Goal: Communication & Community: Share content

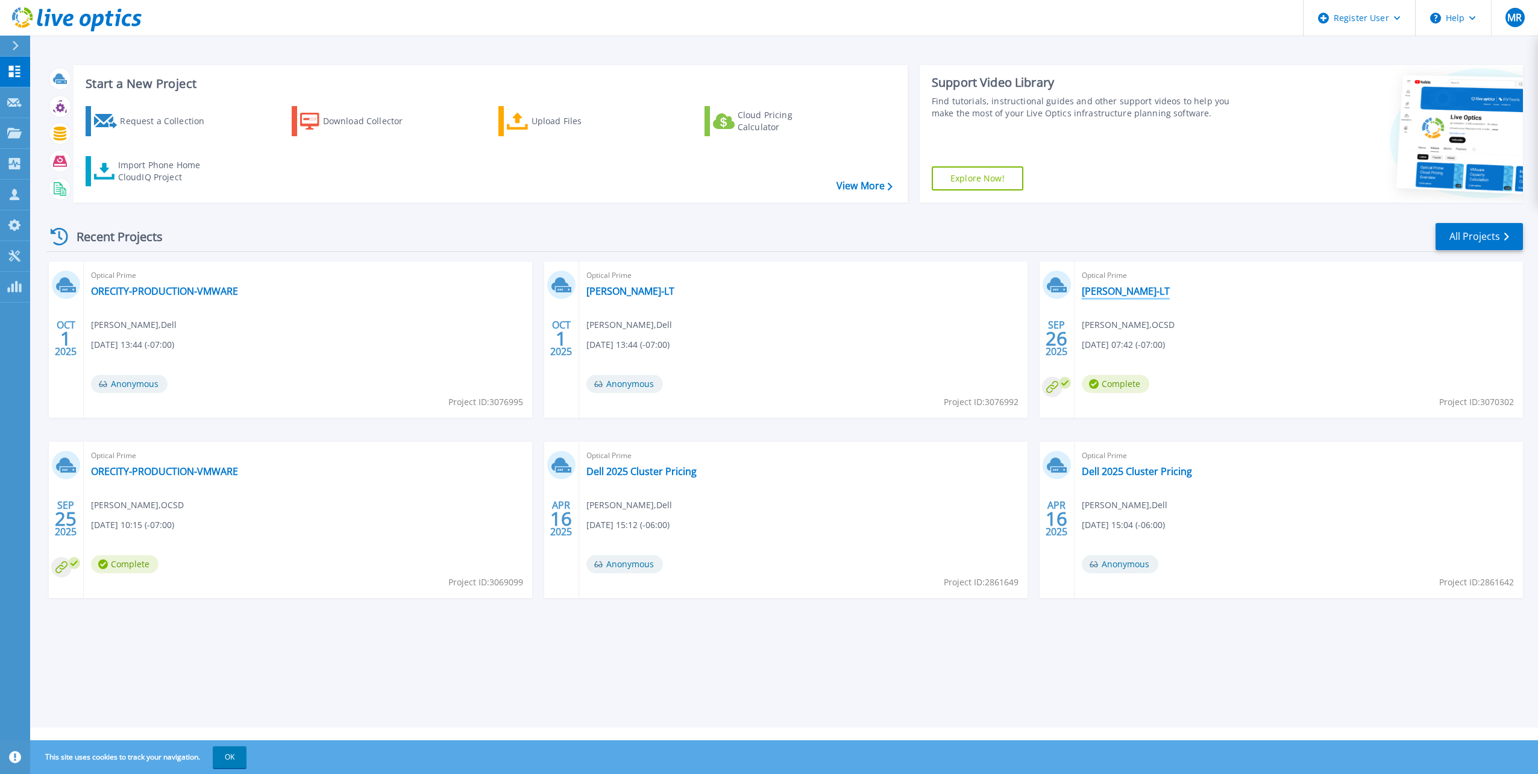
click at [1097, 294] on link "joeyoung-LT" at bounding box center [1125, 291] width 88 height 12
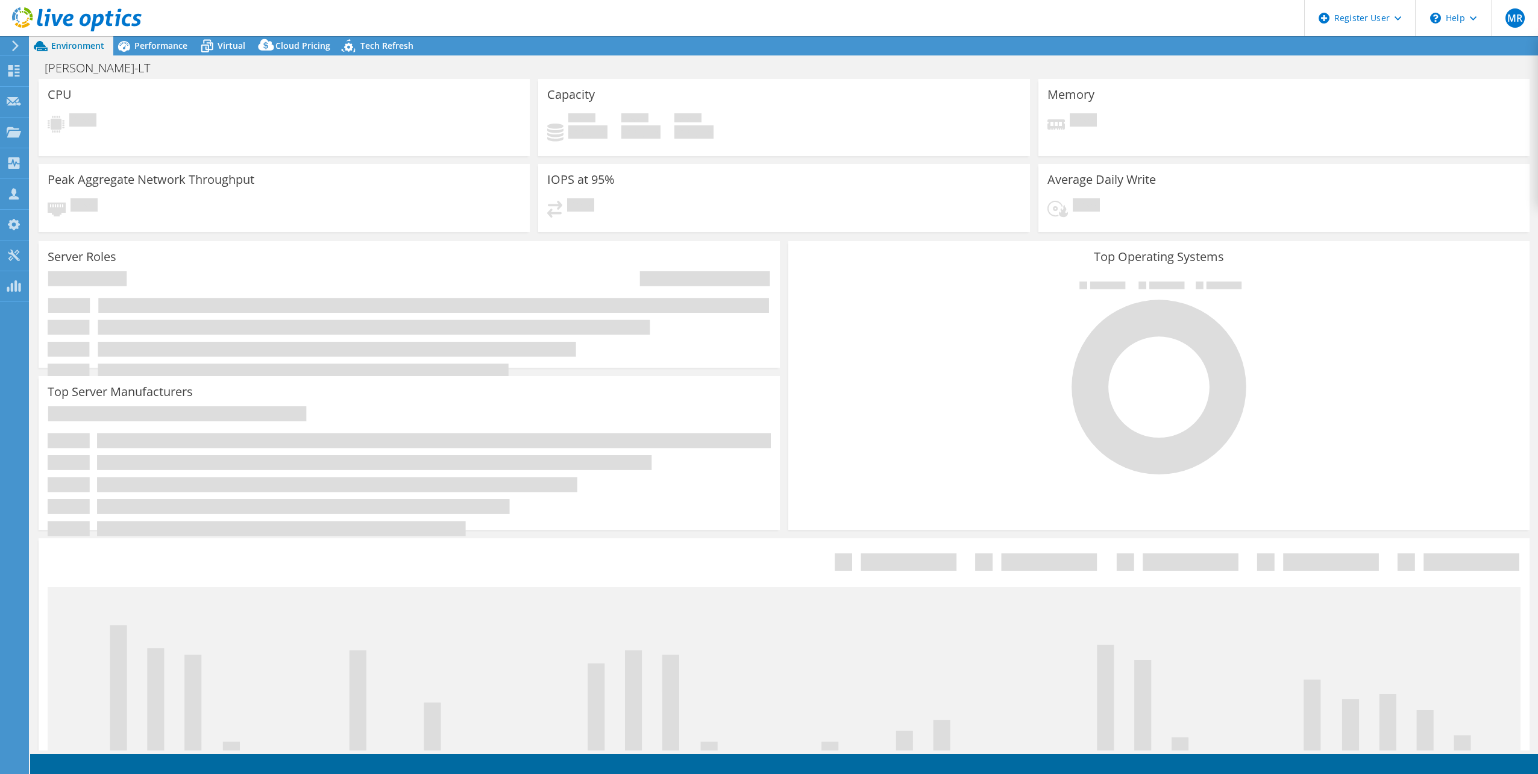
select select "USD"
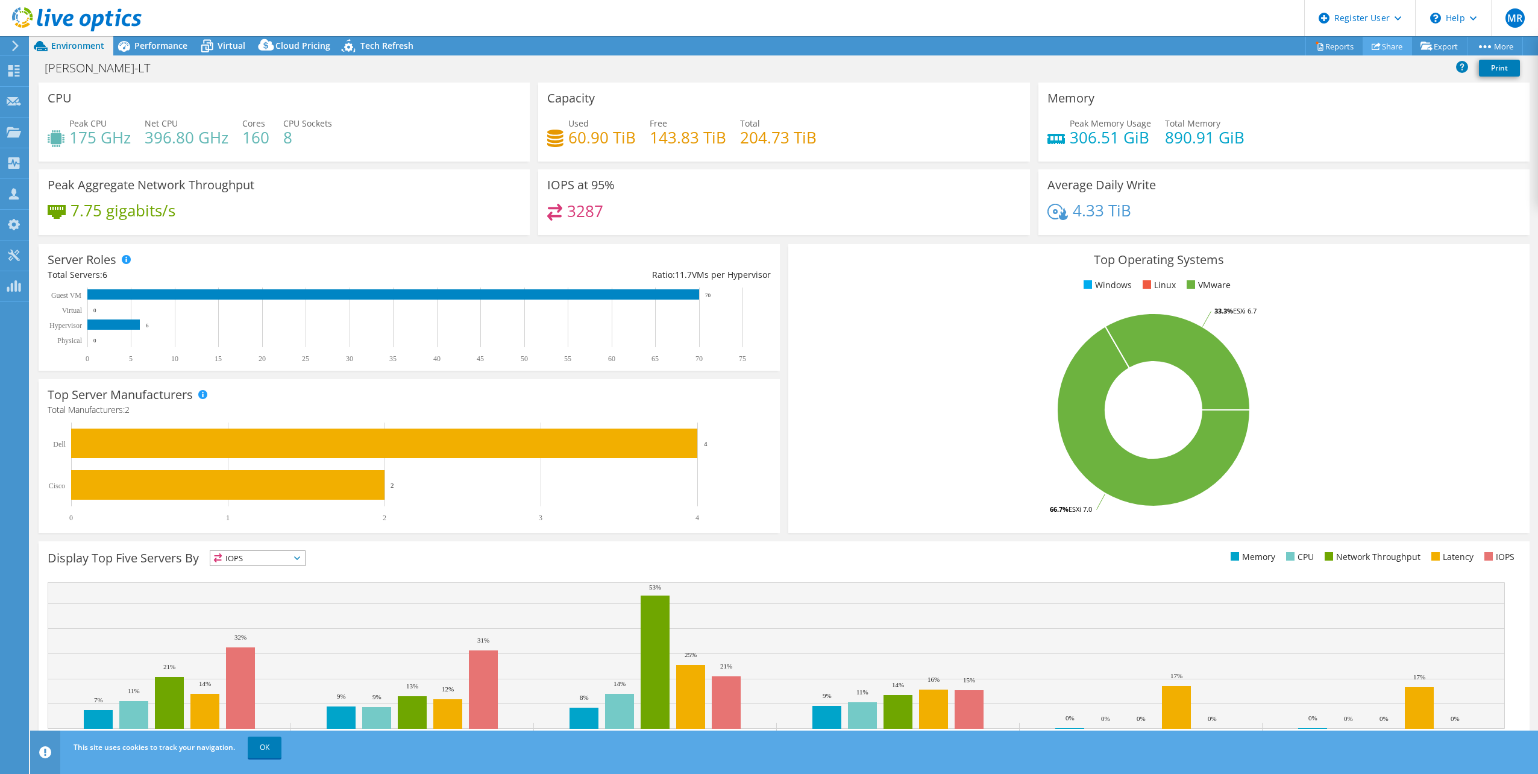
click at [1371, 42] on icon at bounding box center [1375, 46] width 9 height 9
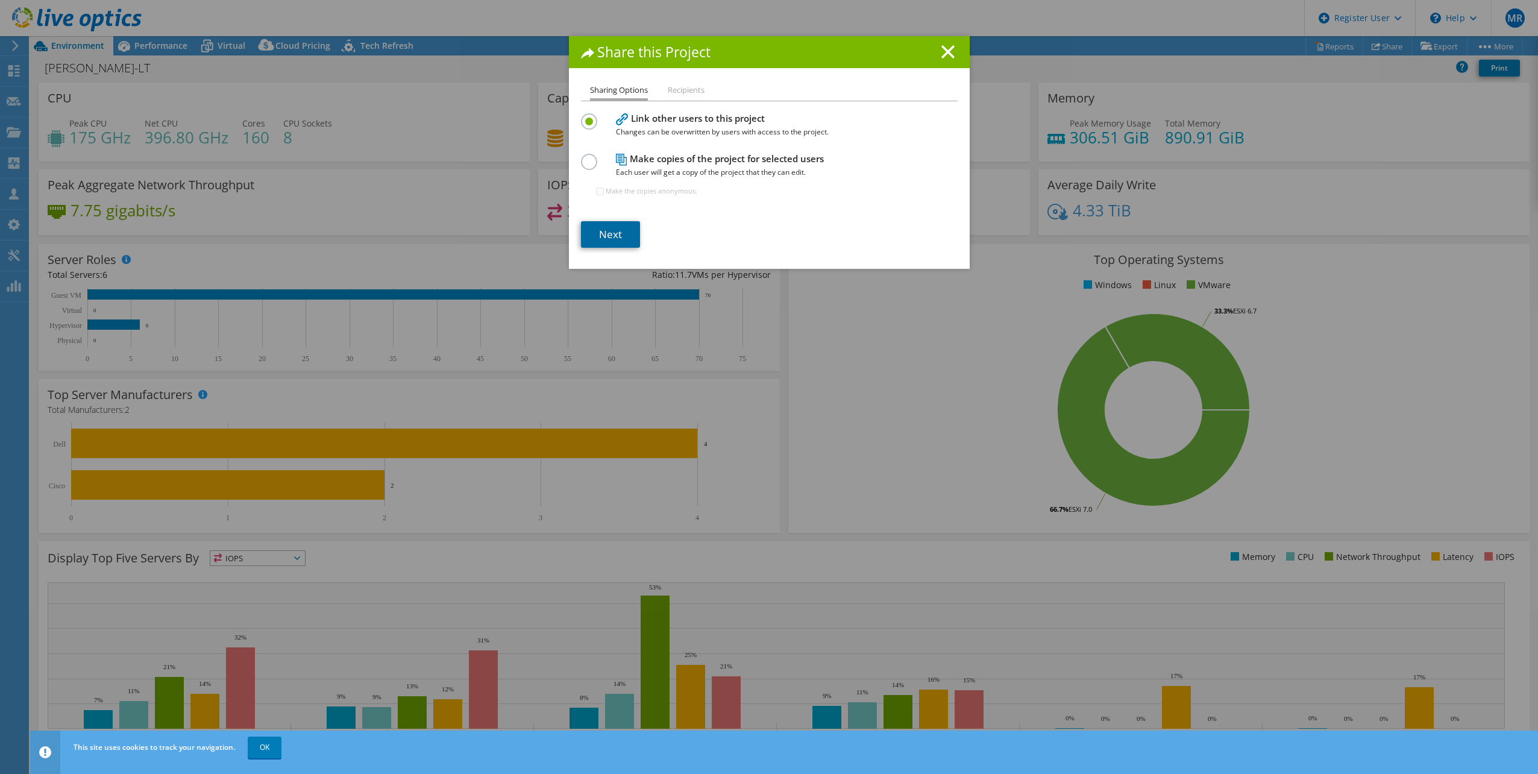
click at [617, 230] on link "Next" at bounding box center [610, 234] width 59 height 27
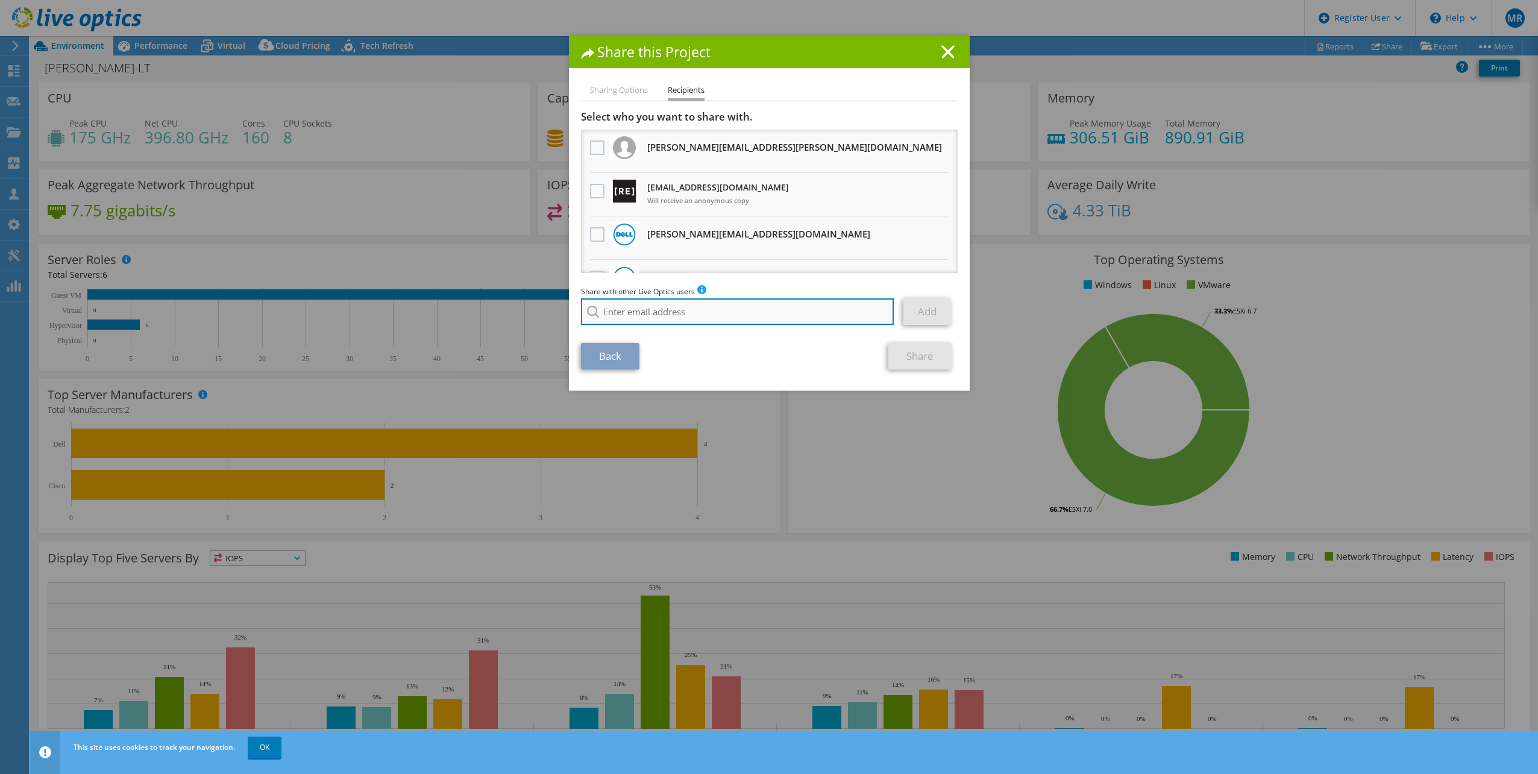
click at [632, 309] on input "search" at bounding box center [737, 311] width 313 height 27
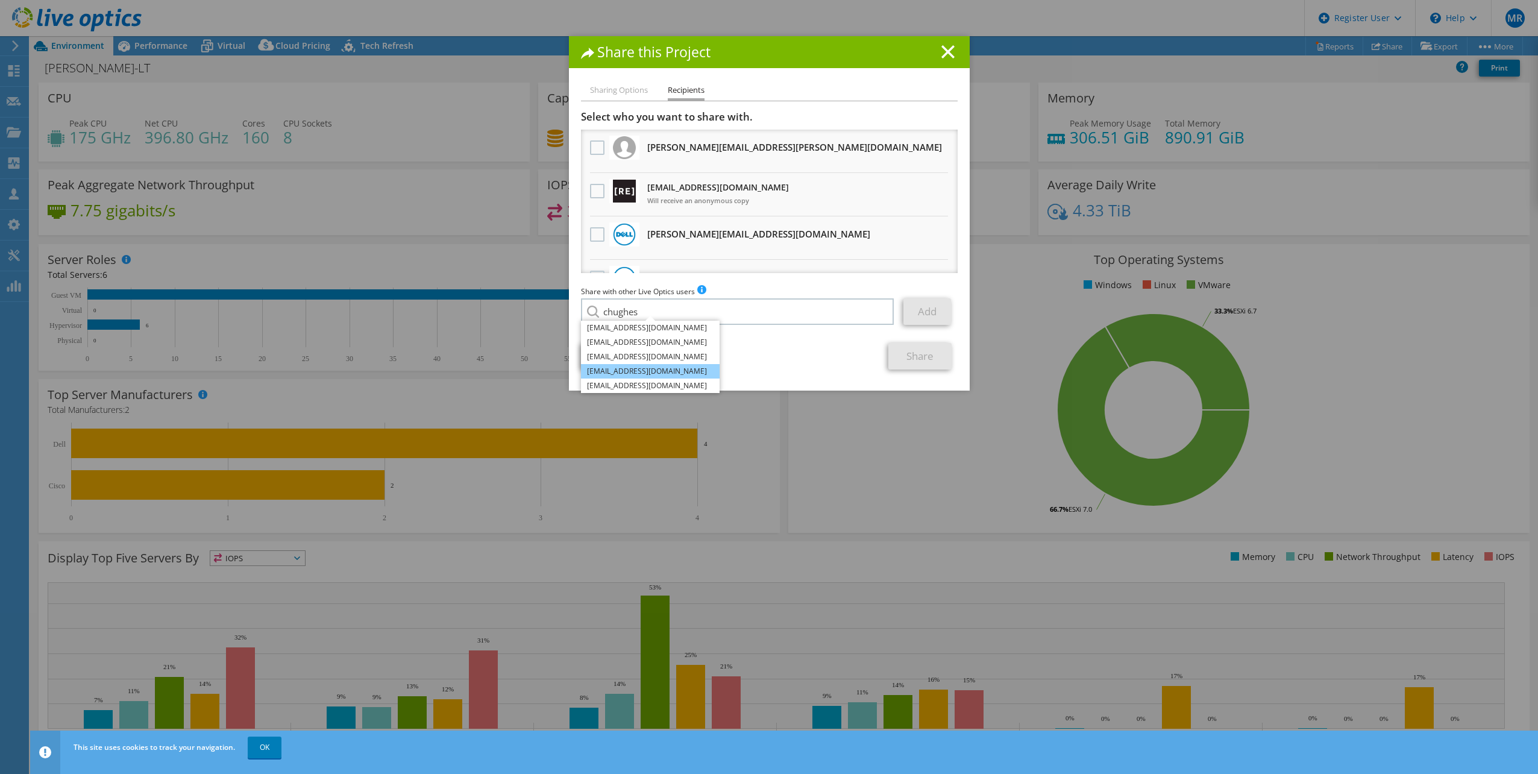
click at [651, 374] on li "[EMAIL_ADDRESS][DOMAIN_NAME]" at bounding box center [650, 371] width 139 height 14
type input "[EMAIL_ADDRESS][DOMAIN_NAME]"
click at [919, 312] on link "Add" at bounding box center [927, 311] width 48 height 27
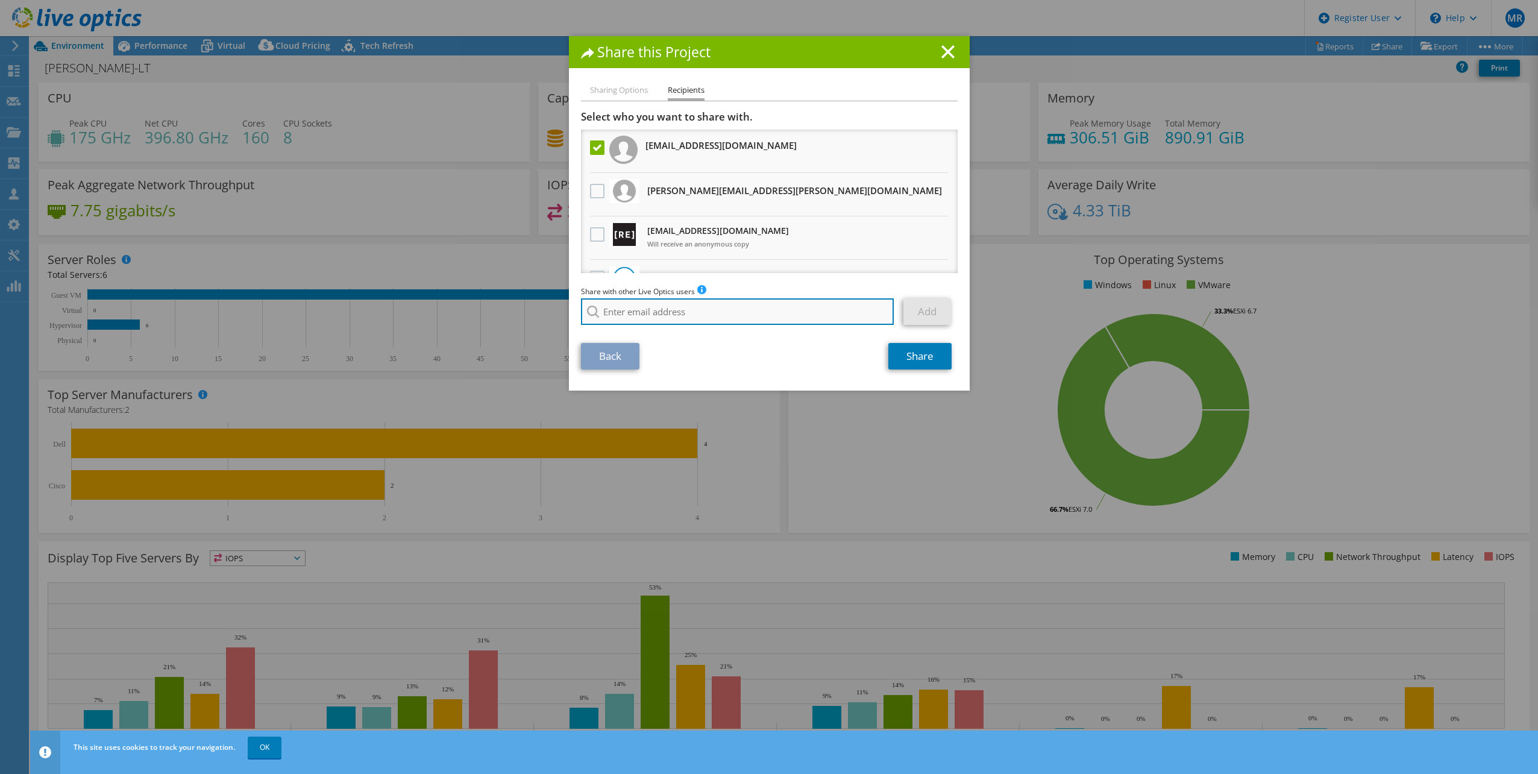
click at [648, 316] on input "search" at bounding box center [737, 311] width 313 height 27
click at [650, 324] on li "[EMAIL_ADDRESS][DOMAIN_NAME]" at bounding box center [650, 328] width 139 height 14
type input "[EMAIL_ADDRESS][DOMAIN_NAME]"
click at [913, 318] on link "Add" at bounding box center [927, 311] width 48 height 27
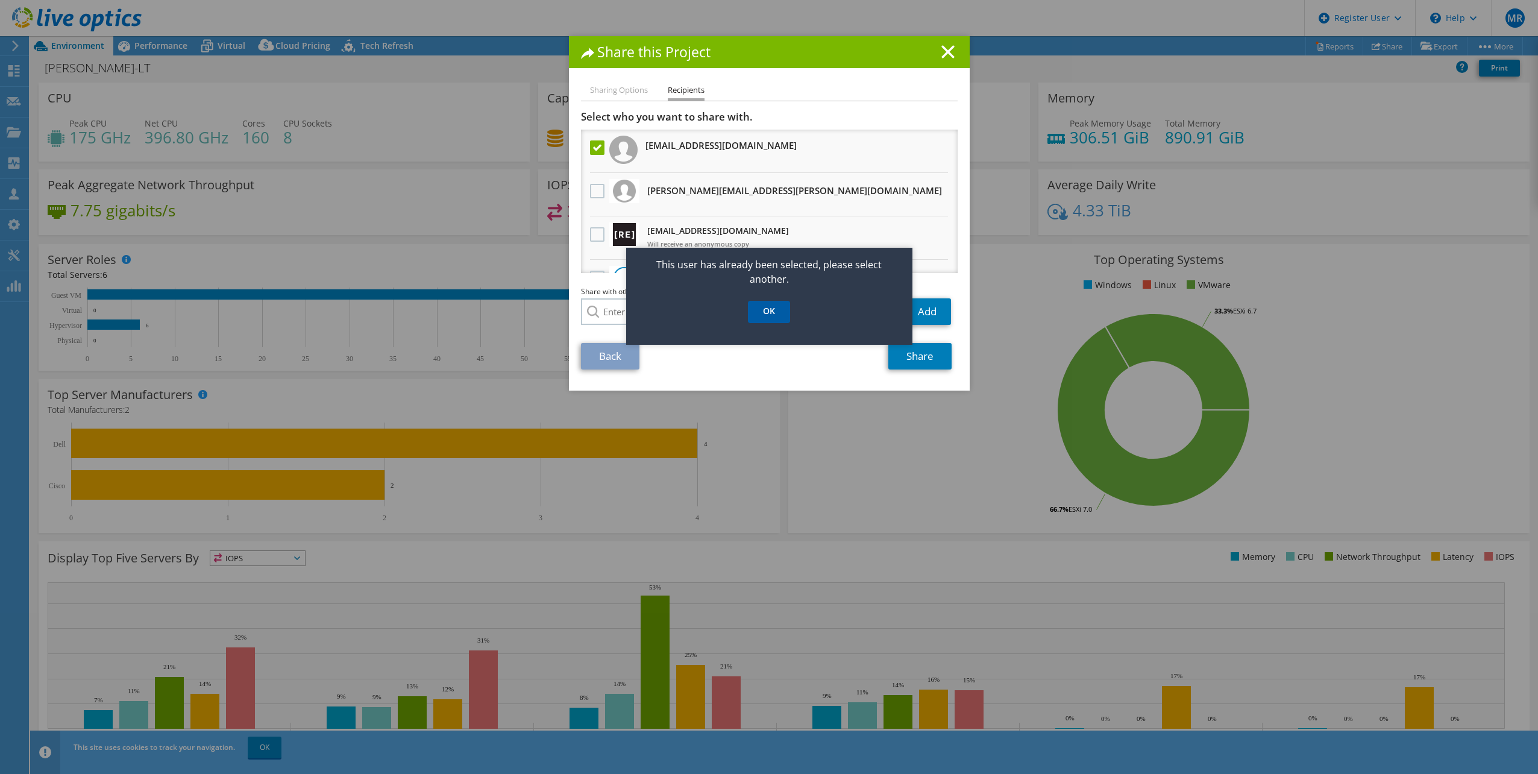
click at [776, 308] on link "OK" at bounding box center [769, 312] width 42 height 22
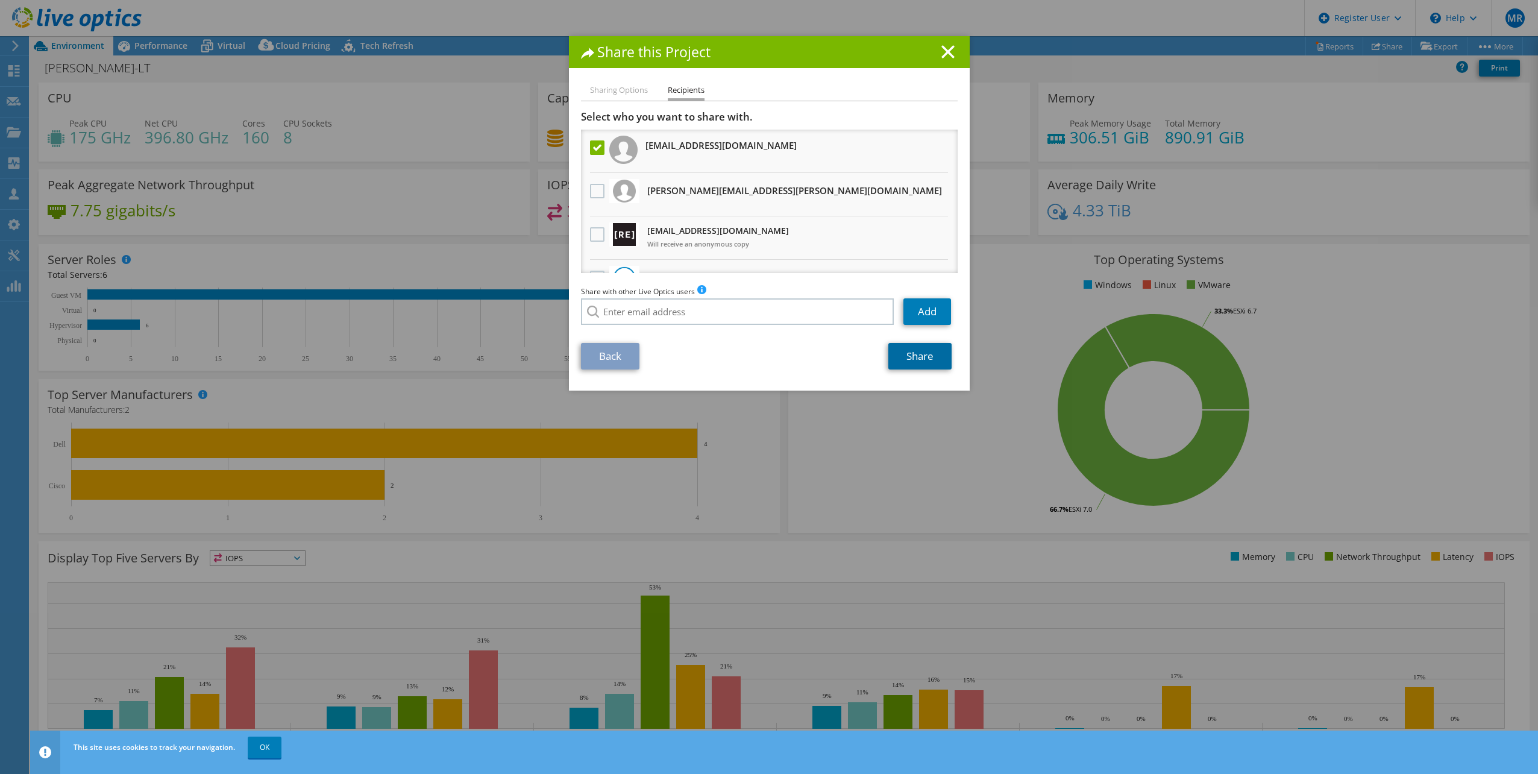
click at [912, 363] on link "Share" at bounding box center [919, 356] width 63 height 27
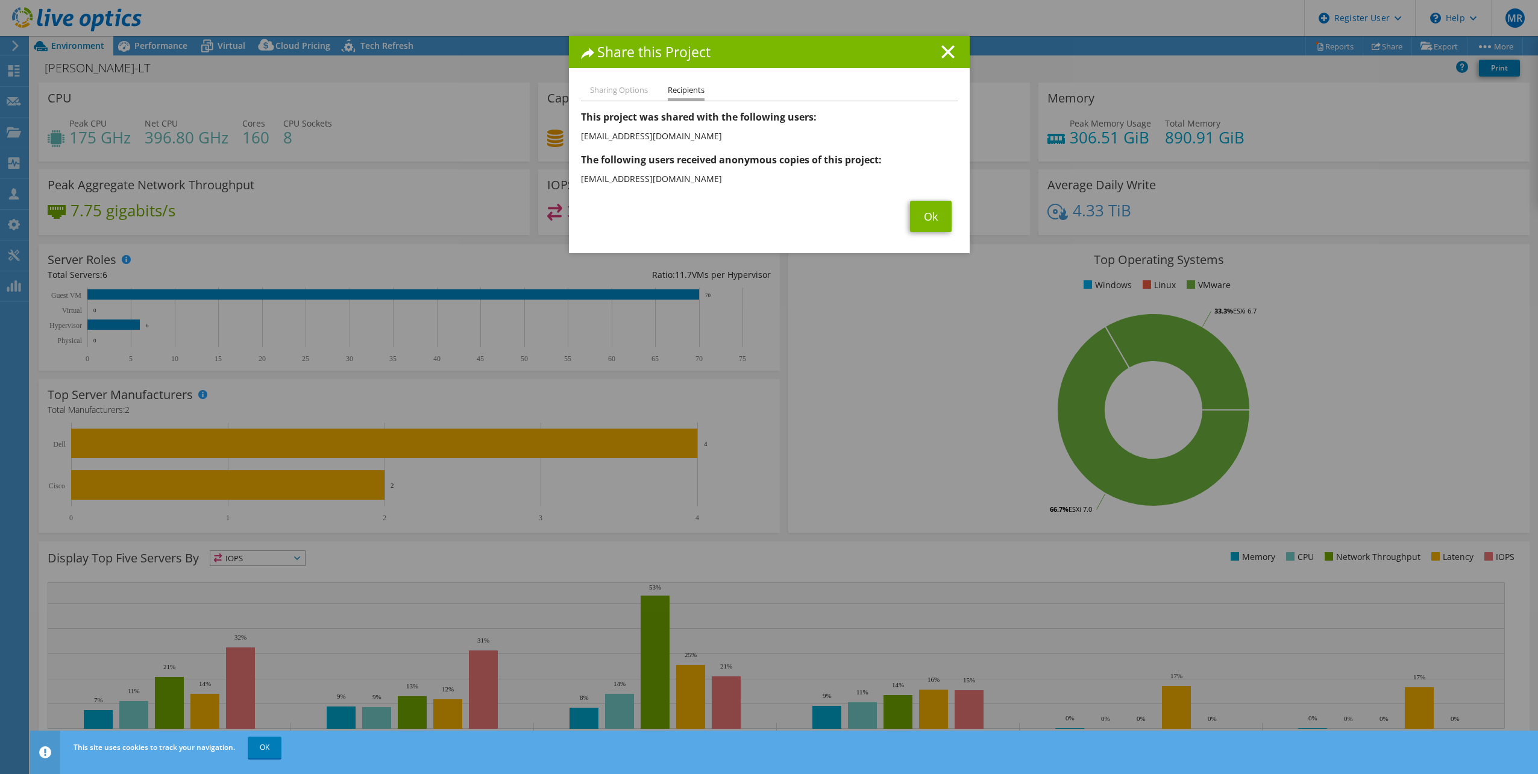
click at [619, 88] on li "Sharing Options" at bounding box center [619, 90] width 58 height 15
click at [929, 209] on link "Ok" at bounding box center [931, 216] width 42 height 31
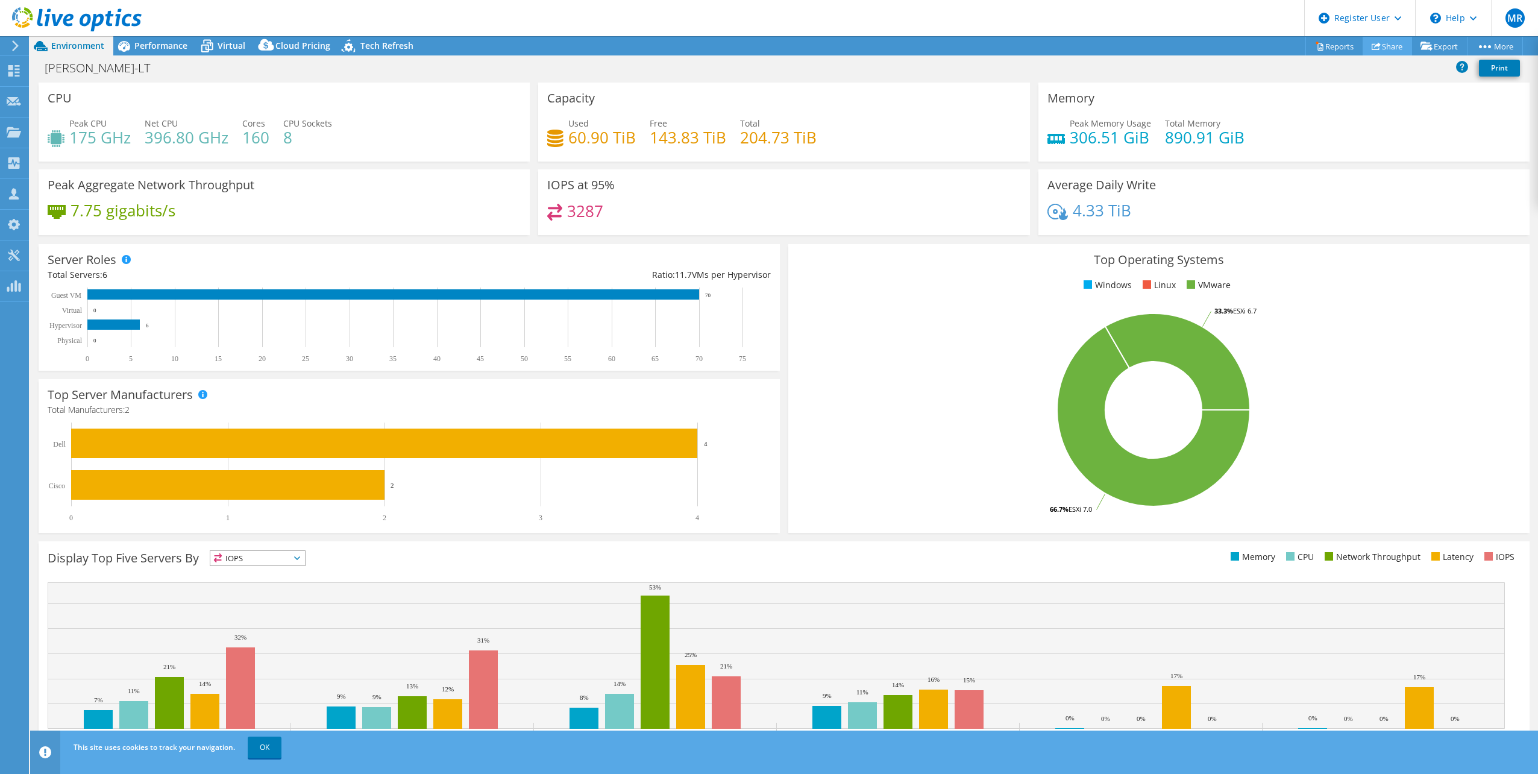
click at [1388, 46] on link "Share" at bounding box center [1386, 46] width 49 height 19
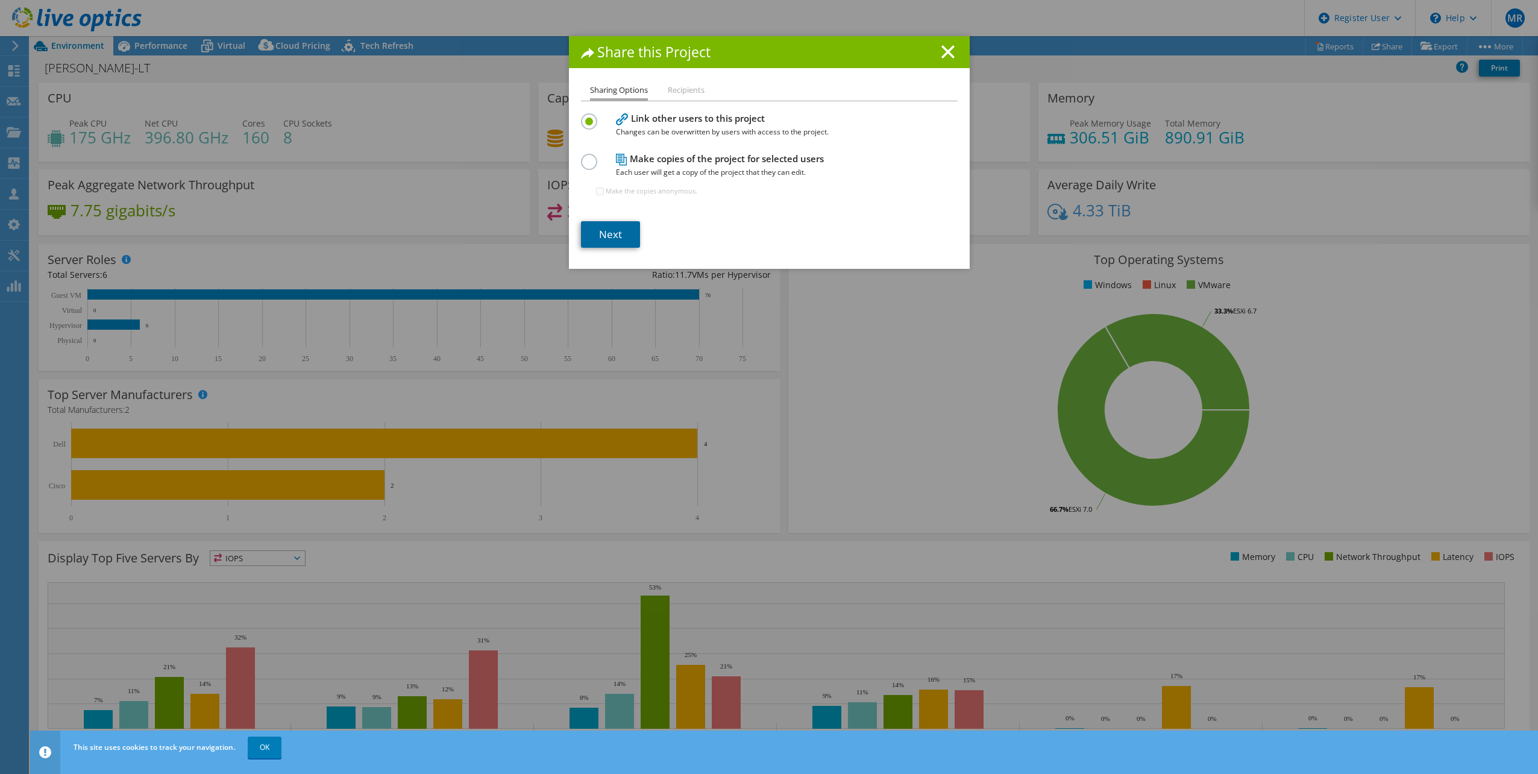
click at [596, 226] on link "Next" at bounding box center [610, 234] width 59 height 27
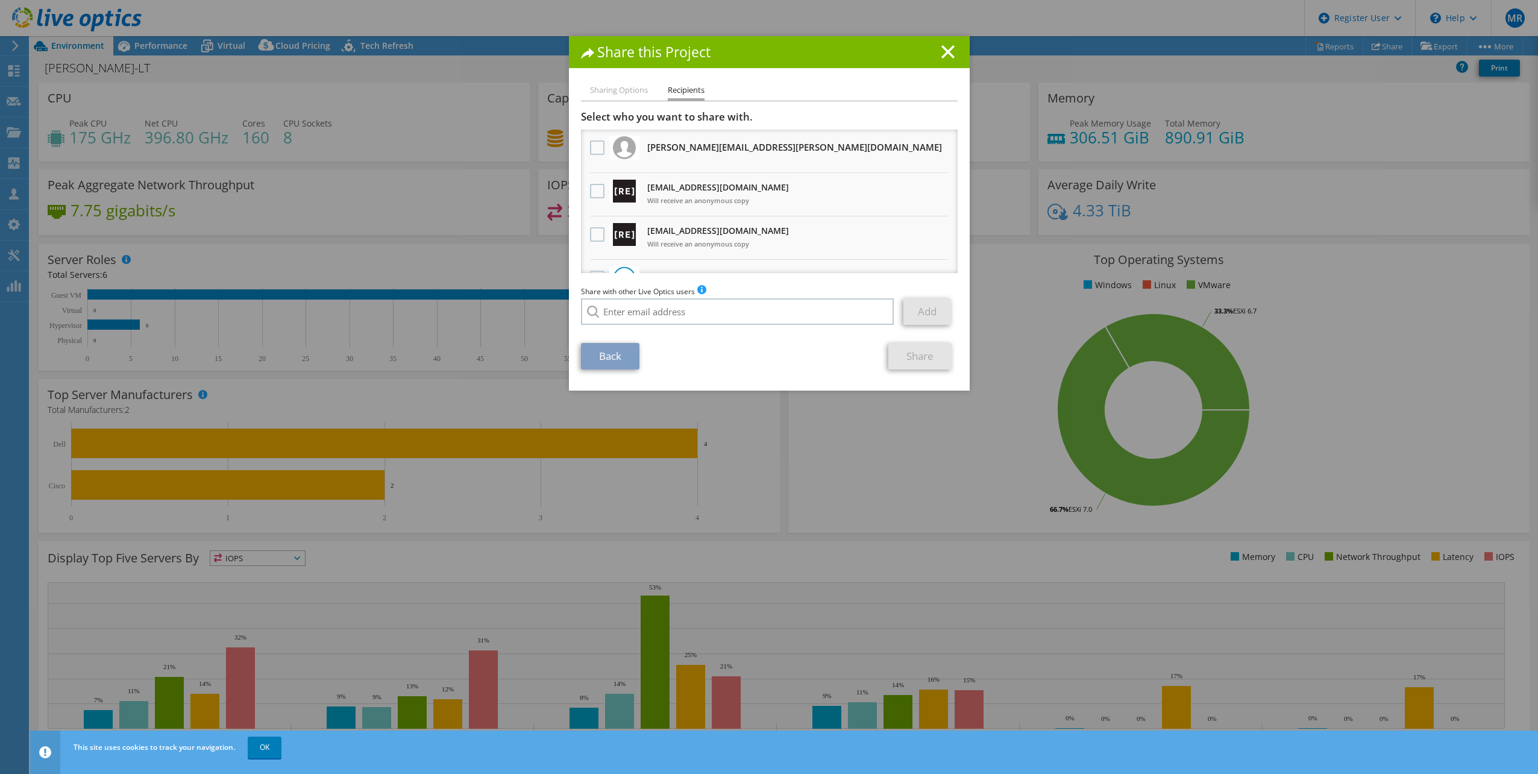
click at [610, 95] on li "Sharing Options" at bounding box center [619, 90] width 58 height 15
click at [611, 90] on li "Sharing Options" at bounding box center [619, 90] width 58 height 15
click at [673, 90] on li "Recipients" at bounding box center [686, 91] width 37 height 17
click at [627, 95] on li "Sharing Options" at bounding box center [619, 90] width 58 height 15
click at [627, 90] on li "Sharing Options" at bounding box center [619, 90] width 58 height 15
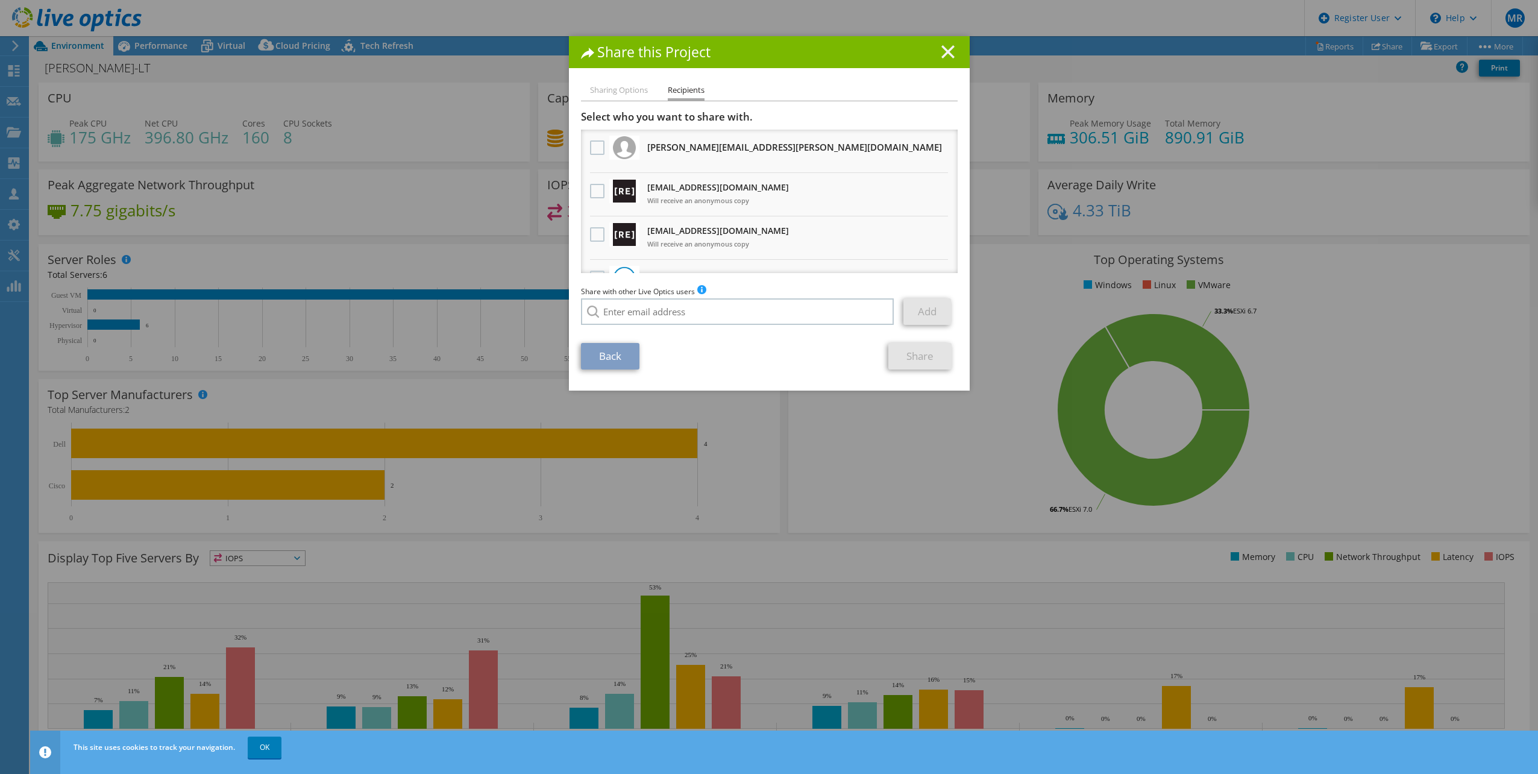
click at [944, 48] on icon at bounding box center [947, 51] width 13 height 13
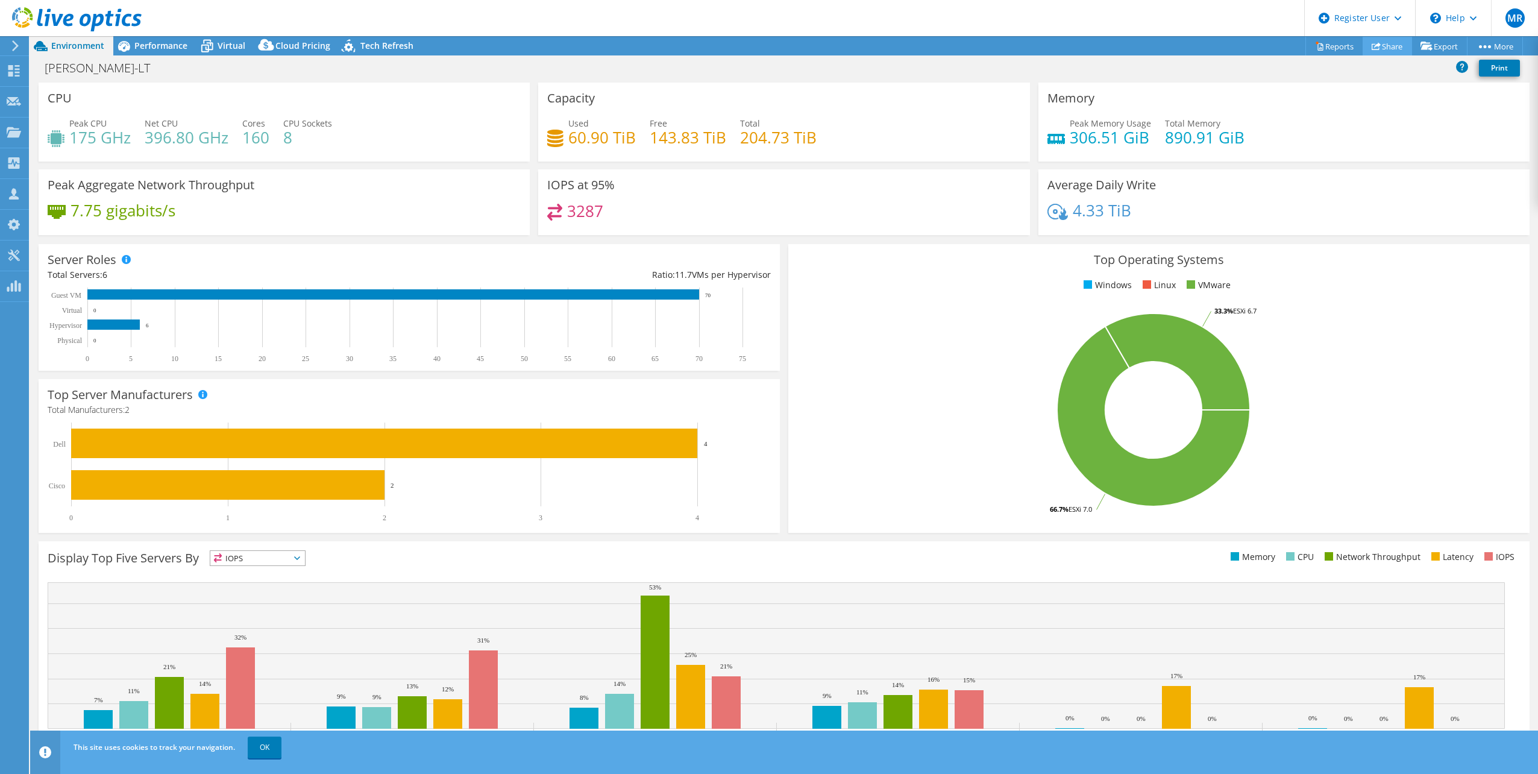
click at [1371, 47] on icon at bounding box center [1375, 46] width 9 height 9
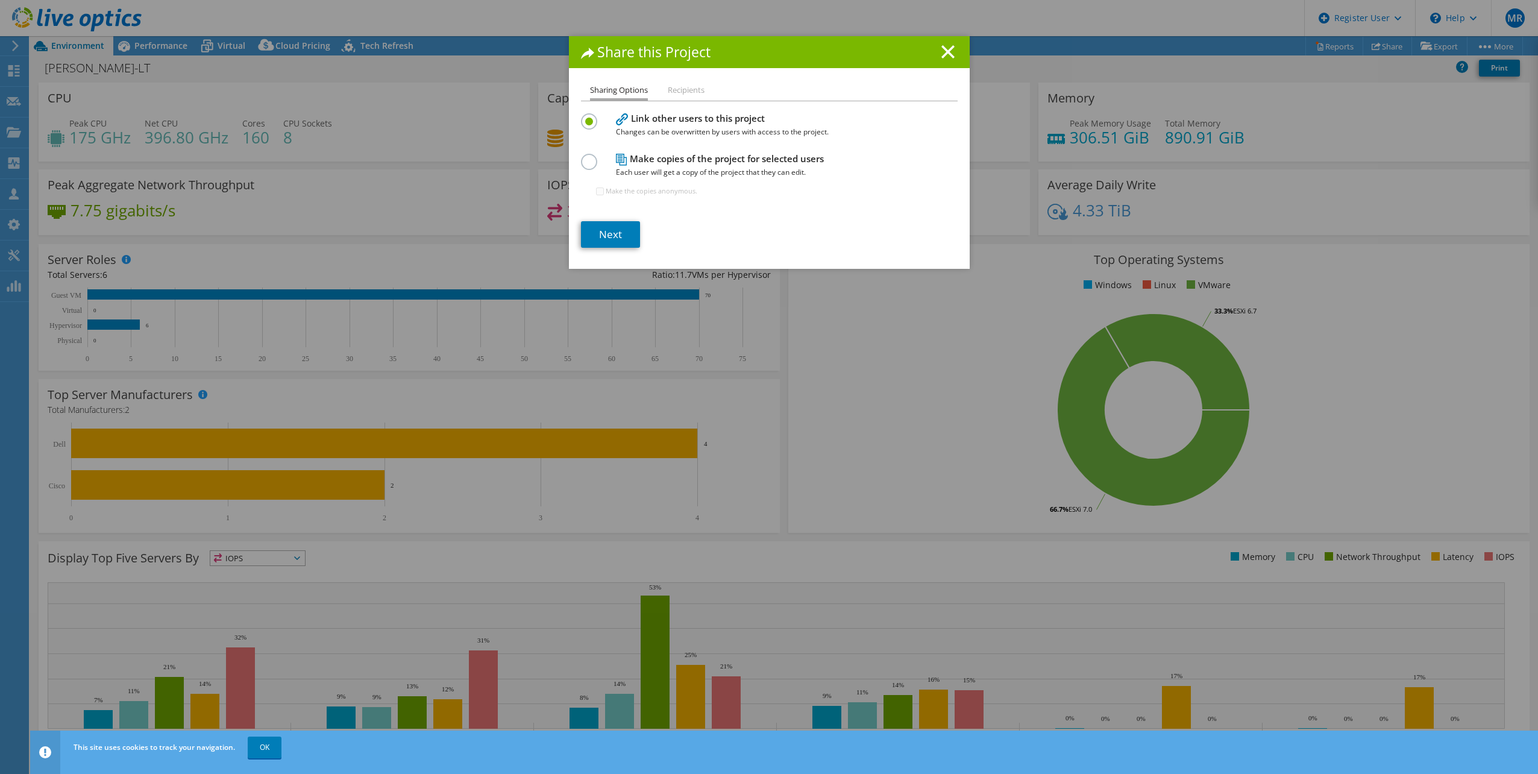
click at [586, 157] on label at bounding box center [591, 155] width 21 height 3
click at [0, 0] on input "radio" at bounding box center [0, 0] width 0 height 0
click at [616, 228] on link "Next" at bounding box center [610, 234] width 59 height 27
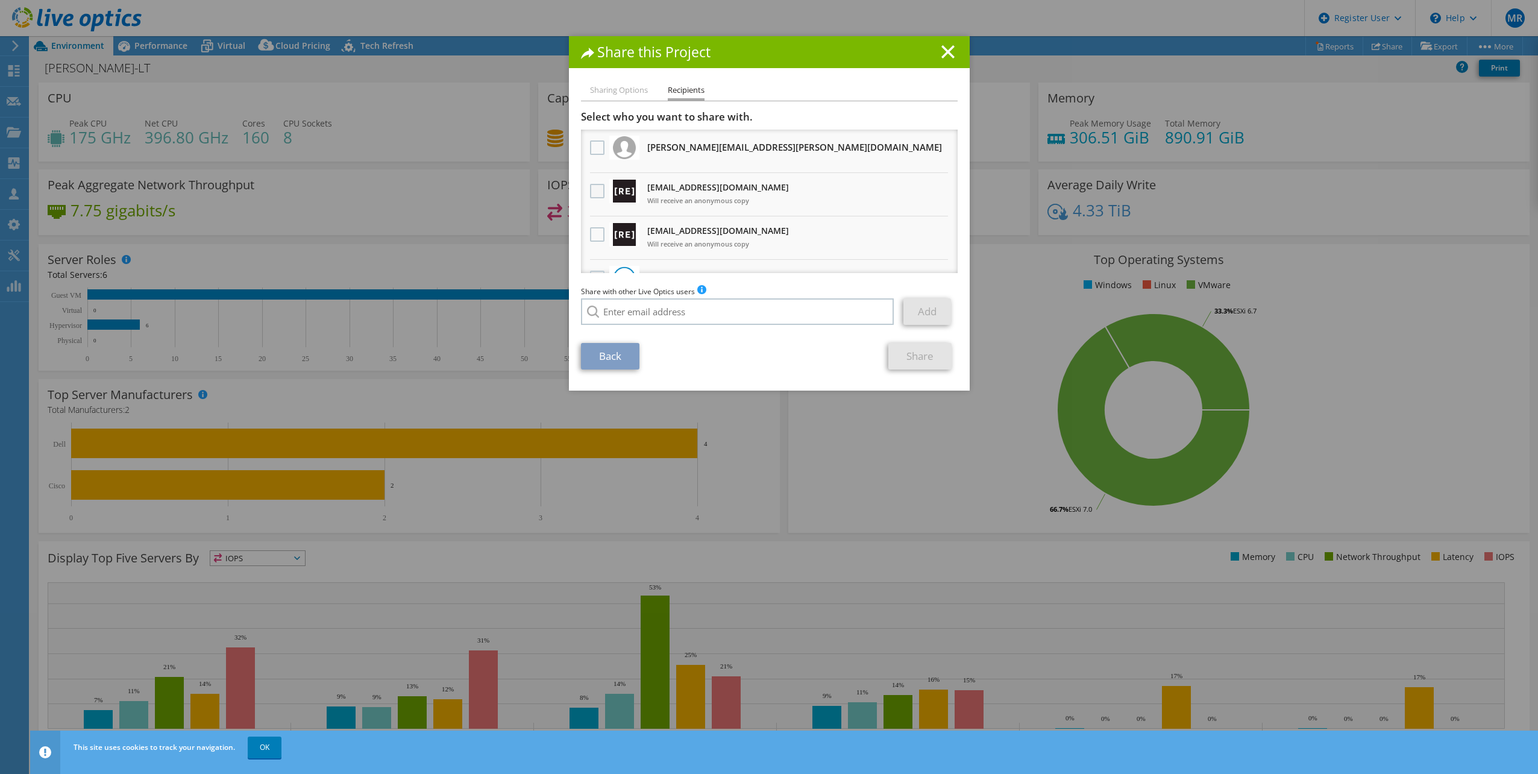
click at [595, 190] on label at bounding box center [598, 191] width 17 height 14
click at [0, 0] on input "checkbox" at bounding box center [0, 0] width 0 height 0
click at [590, 236] on label at bounding box center [598, 234] width 17 height 14
click at [0, 0] on input "checkbox" at bounding box center [0, 0] width 0 height 0
click at [902, 356] on link "Share" at bounding box center [919, 356] width 63 height 27
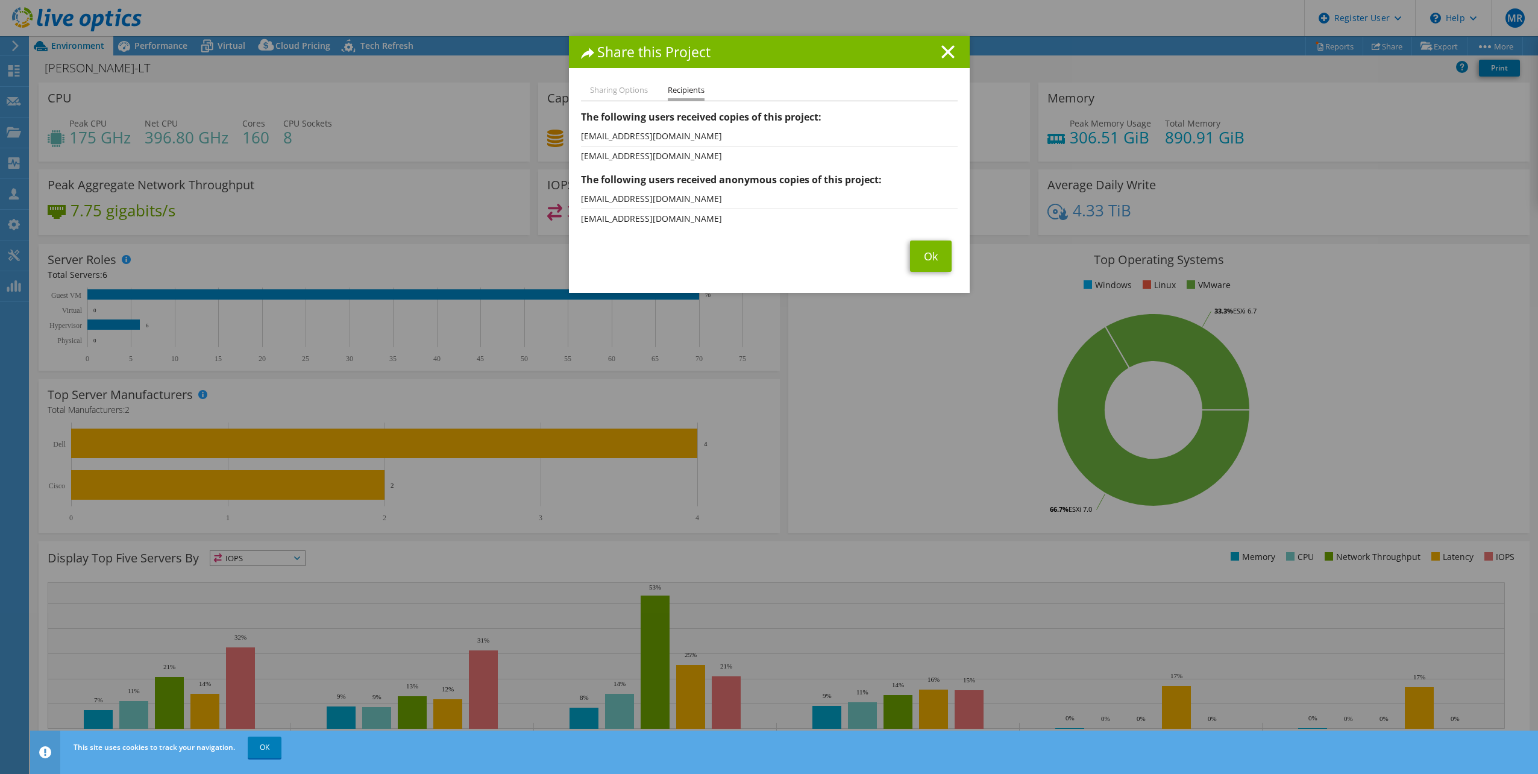
click at [621, 93] on li "Sharing Options" at bounding box center [619, 90] width 58 height 15
click at [916, 261] on link "Ok" at bounding box center [931, 255] width 42 height 31
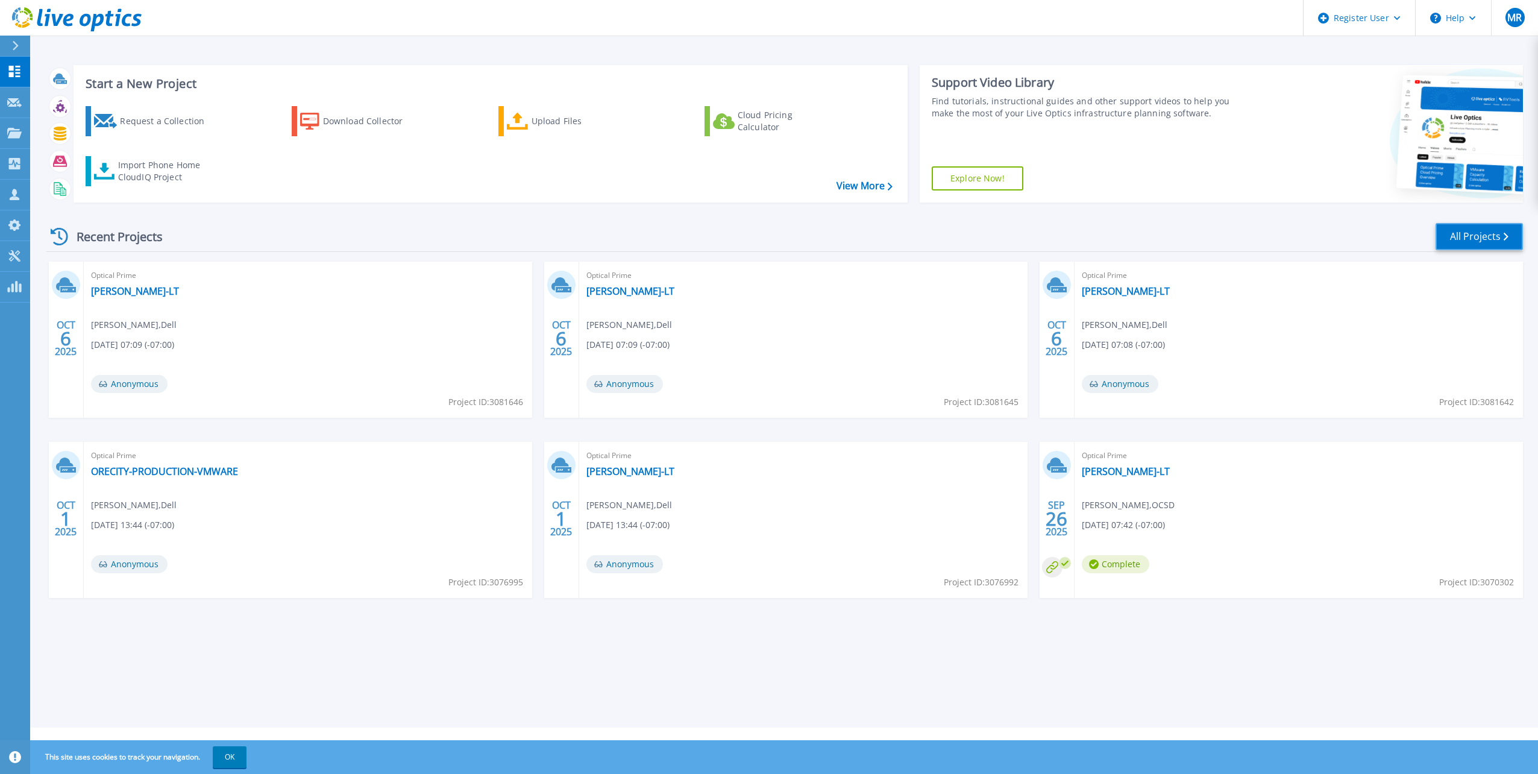
click at [1494, 225] on link "All Projects" at bounding box center [1478, 236] width 87 height 27
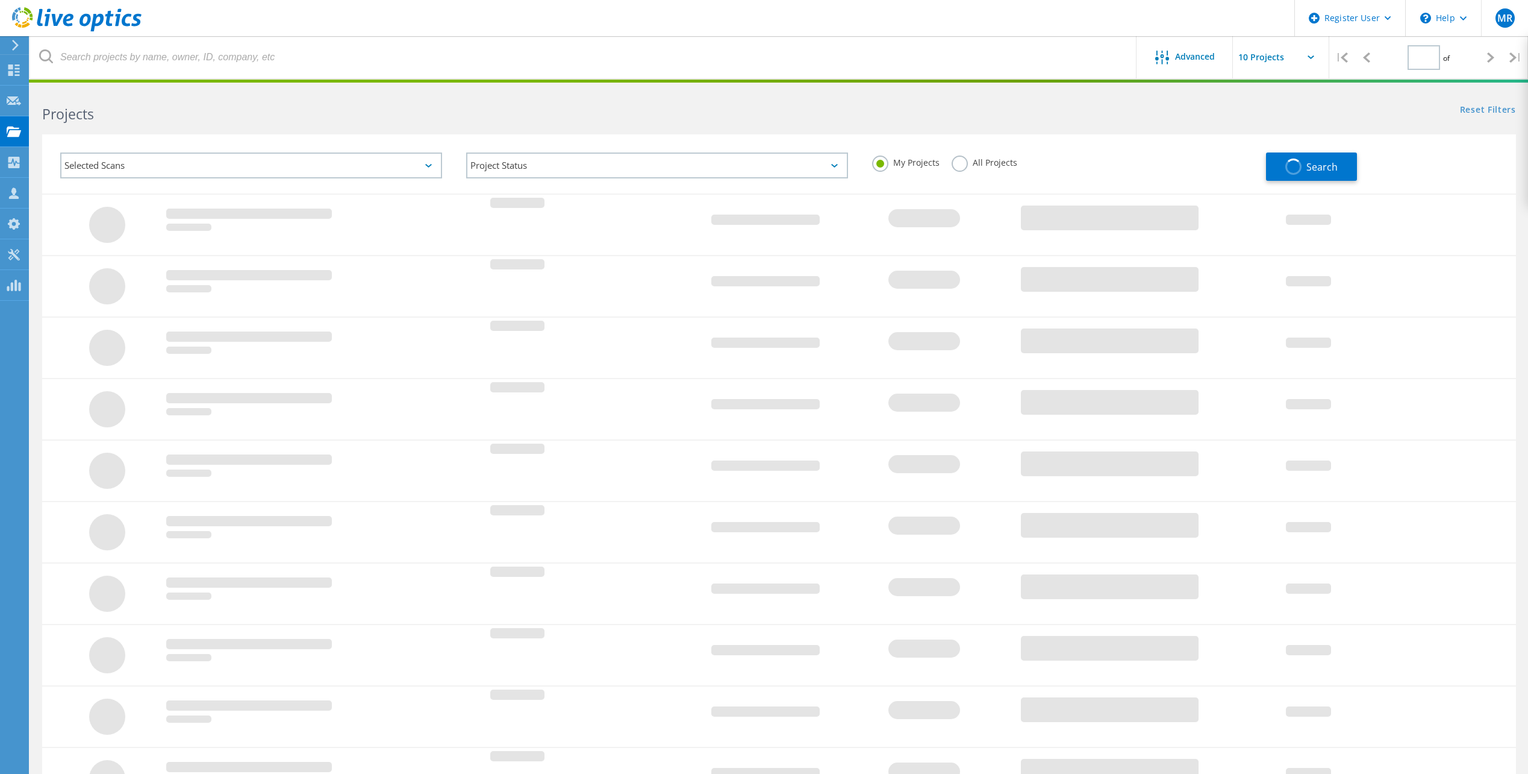
type input "1"
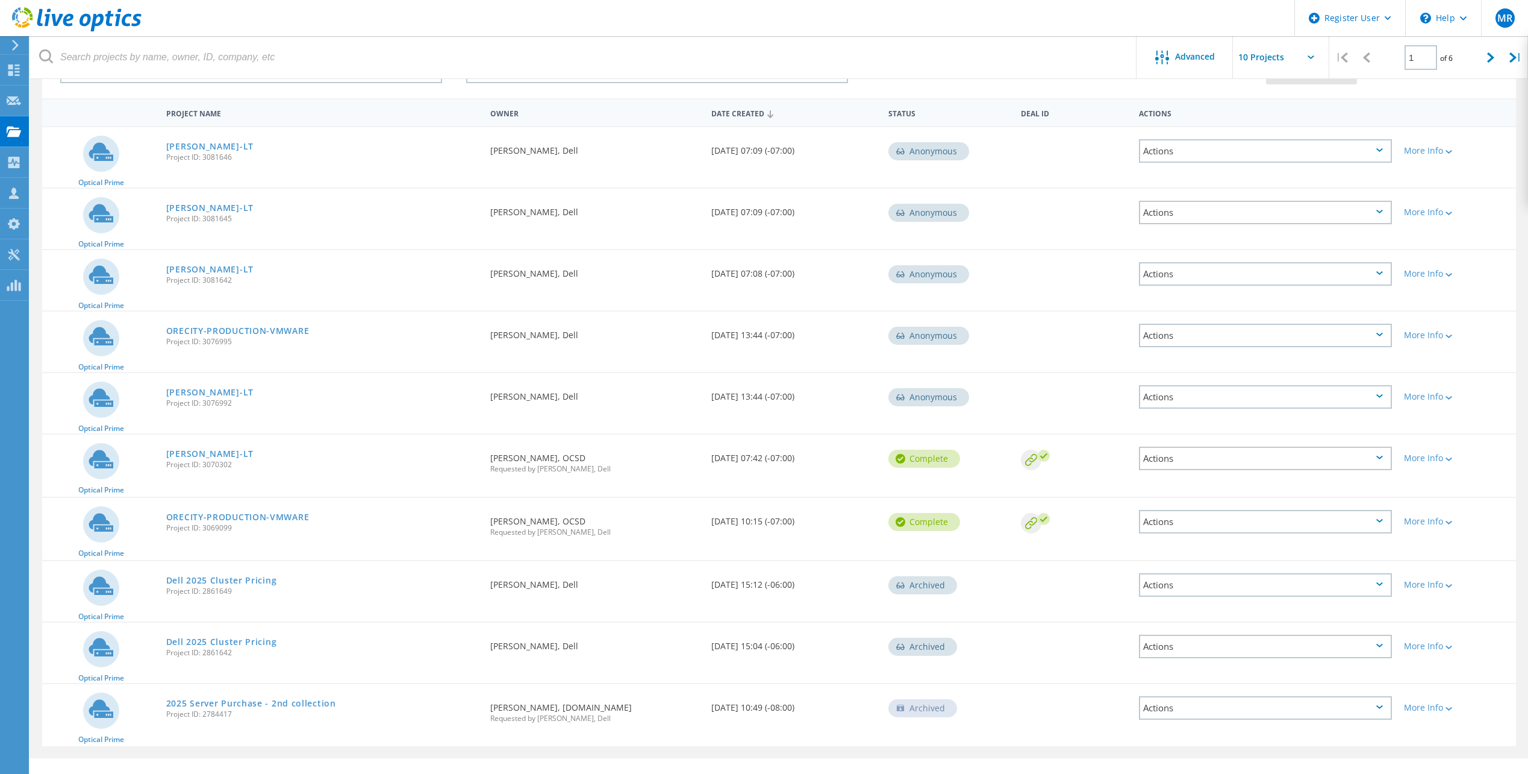
scroll to position [116, 0]
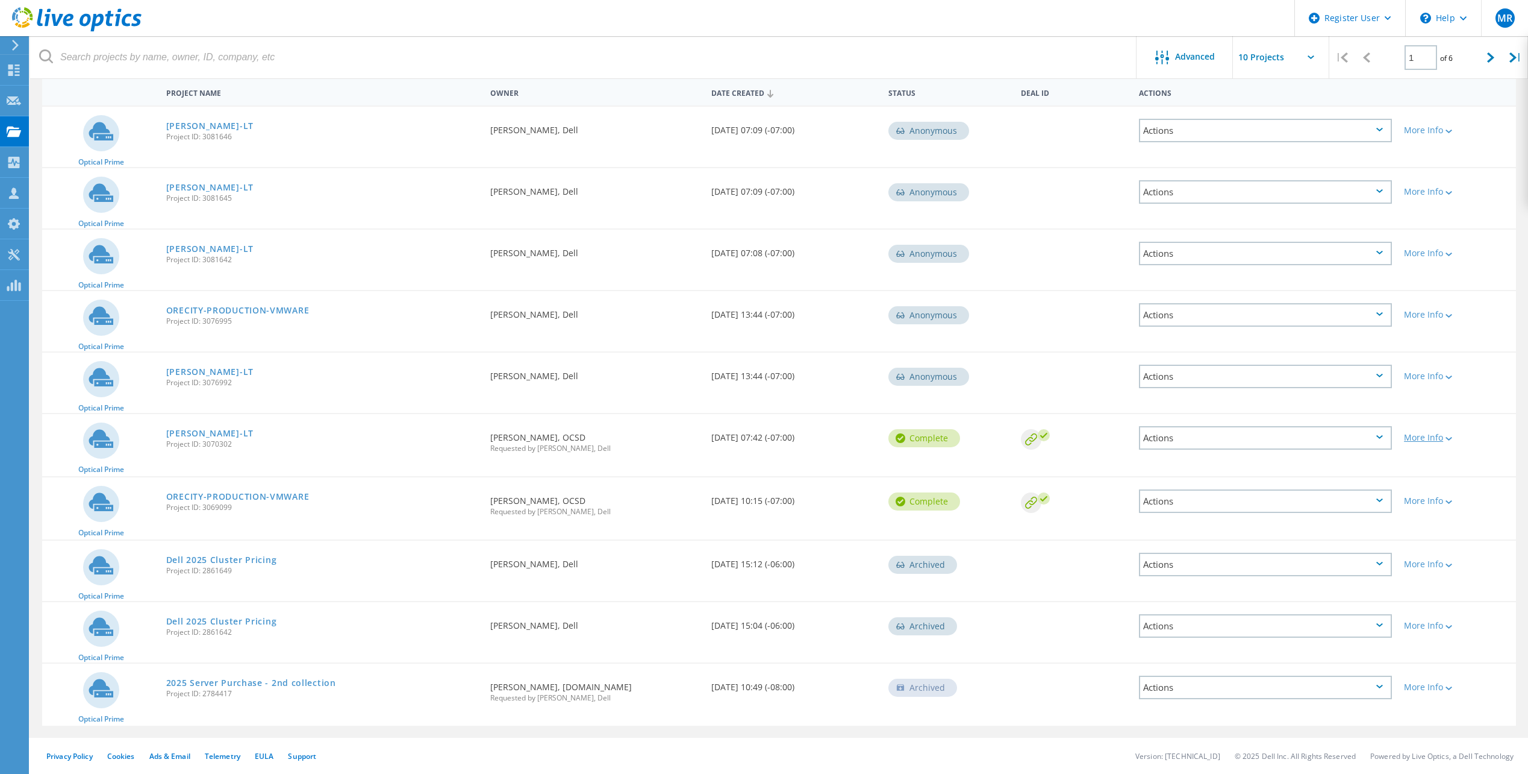
click at [1436, 440] on div "More Info" at bounding box center [1457, 437] width 106 height 8
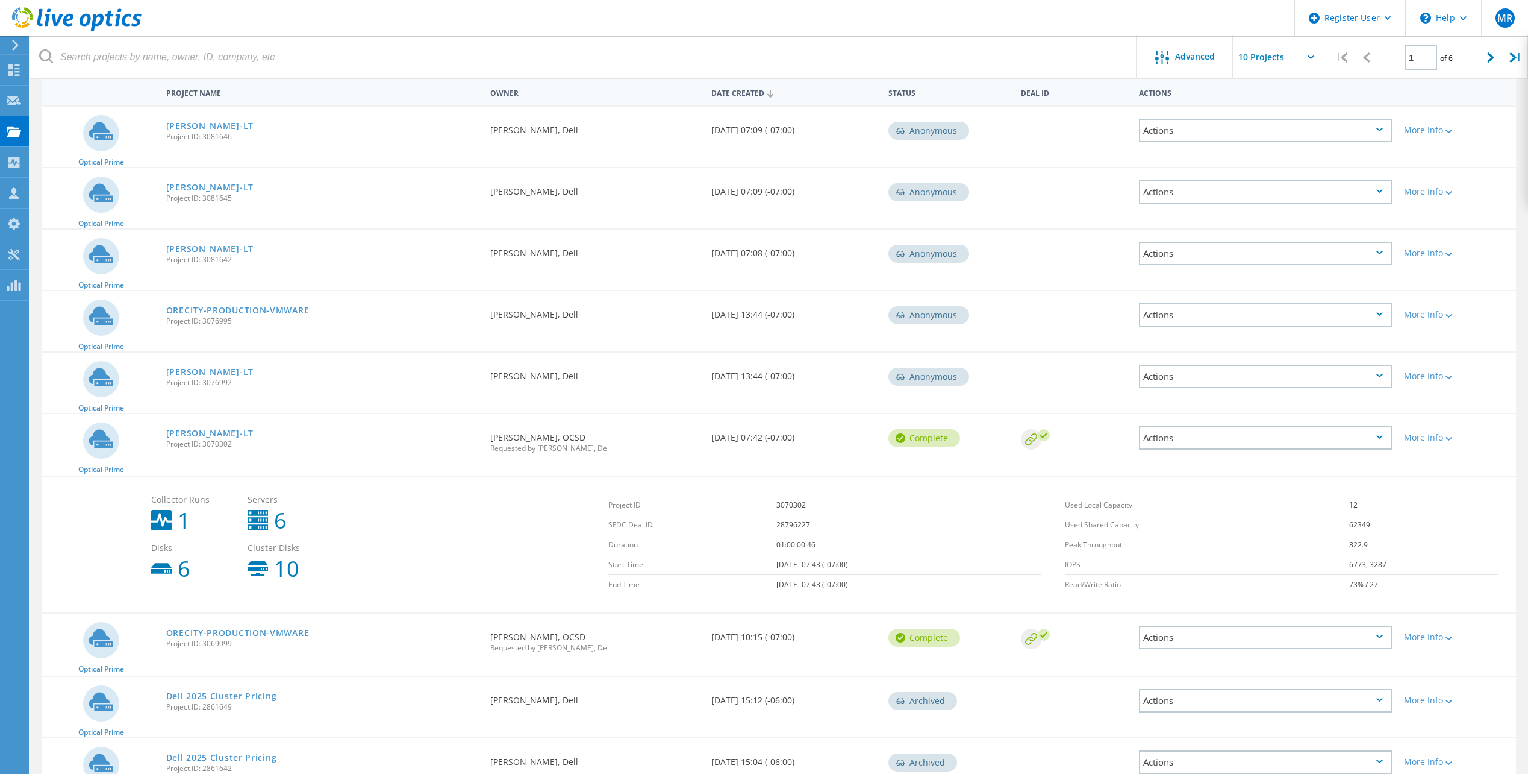
click at [1369, 439] on div "Actions" at bounding box center [1265, 437] width 253 height 23
click at [1369, 439] on div "Share" at bounding box center [1265, 447] width 251 height 19
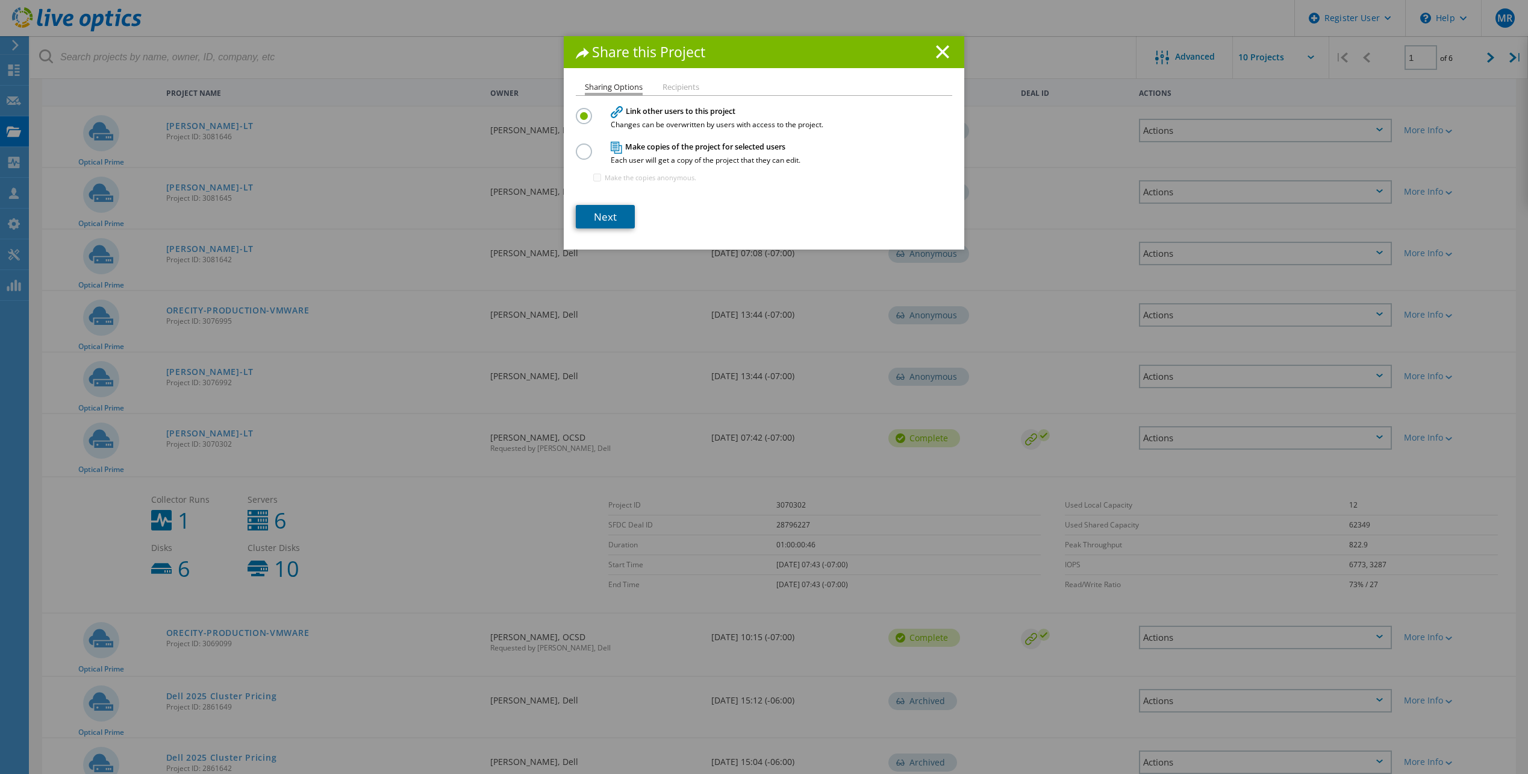
click at [600, 221] on link "Next" at bounding box center [605, 216] width 59 height 23
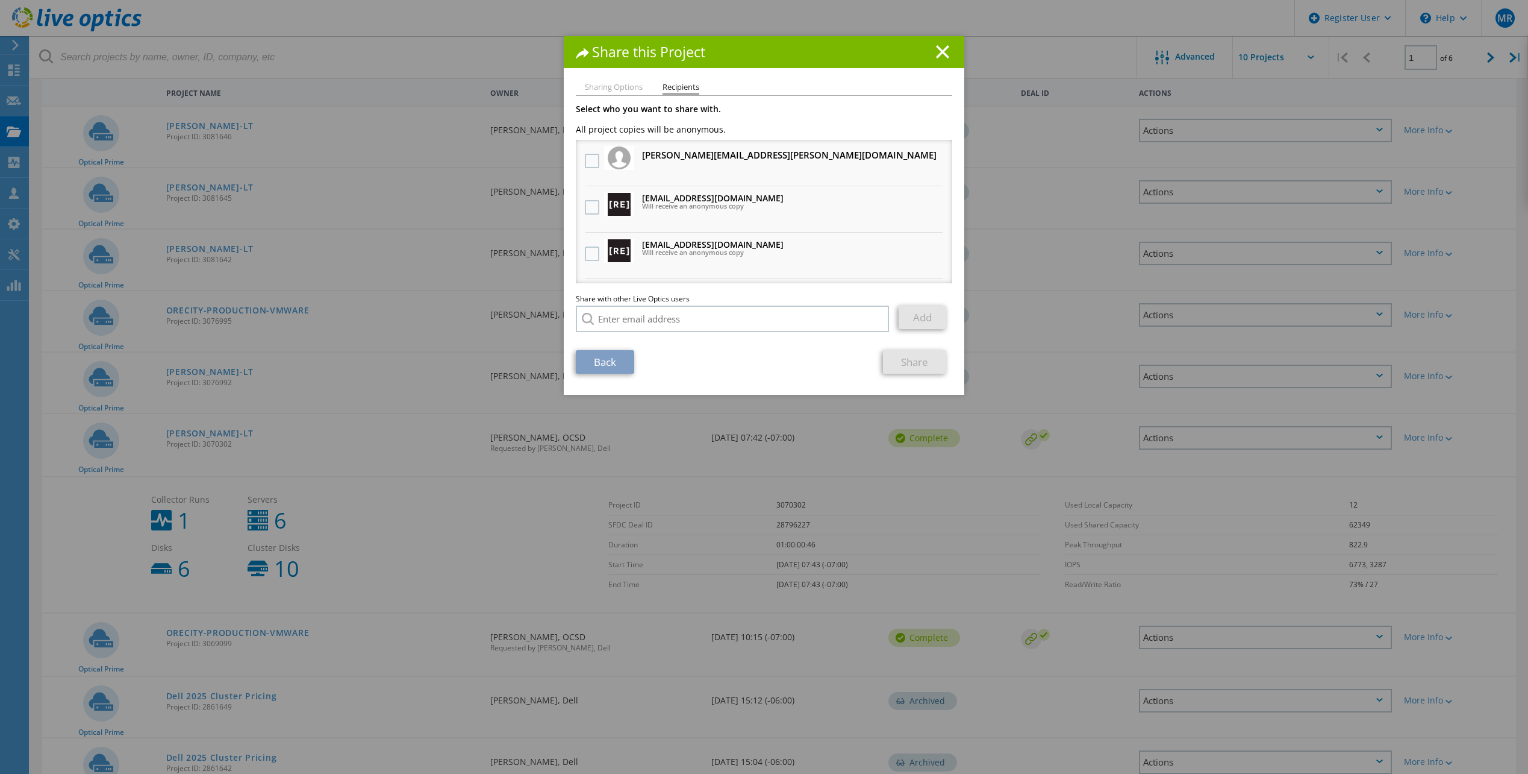
click at [613, 89] on li "Sharing Options" at bounding box center [614, 88] width 58 height 10
click at [619, 79] on div "Share this Project Sharing Options Recipients Link other users to this project …" at bounding box center [764, 215] width 401 height 358
click at [608, 91] on li "Sharing Options" at bounding box center [614, 88] width 58 height 10
click at [608, 90] on li "Sharing Options" at bounding box center [614, 88] width 58 height 10
click at [600, 61] on div "Share this Project" at bounding box center [764, 52] width 401 height 32
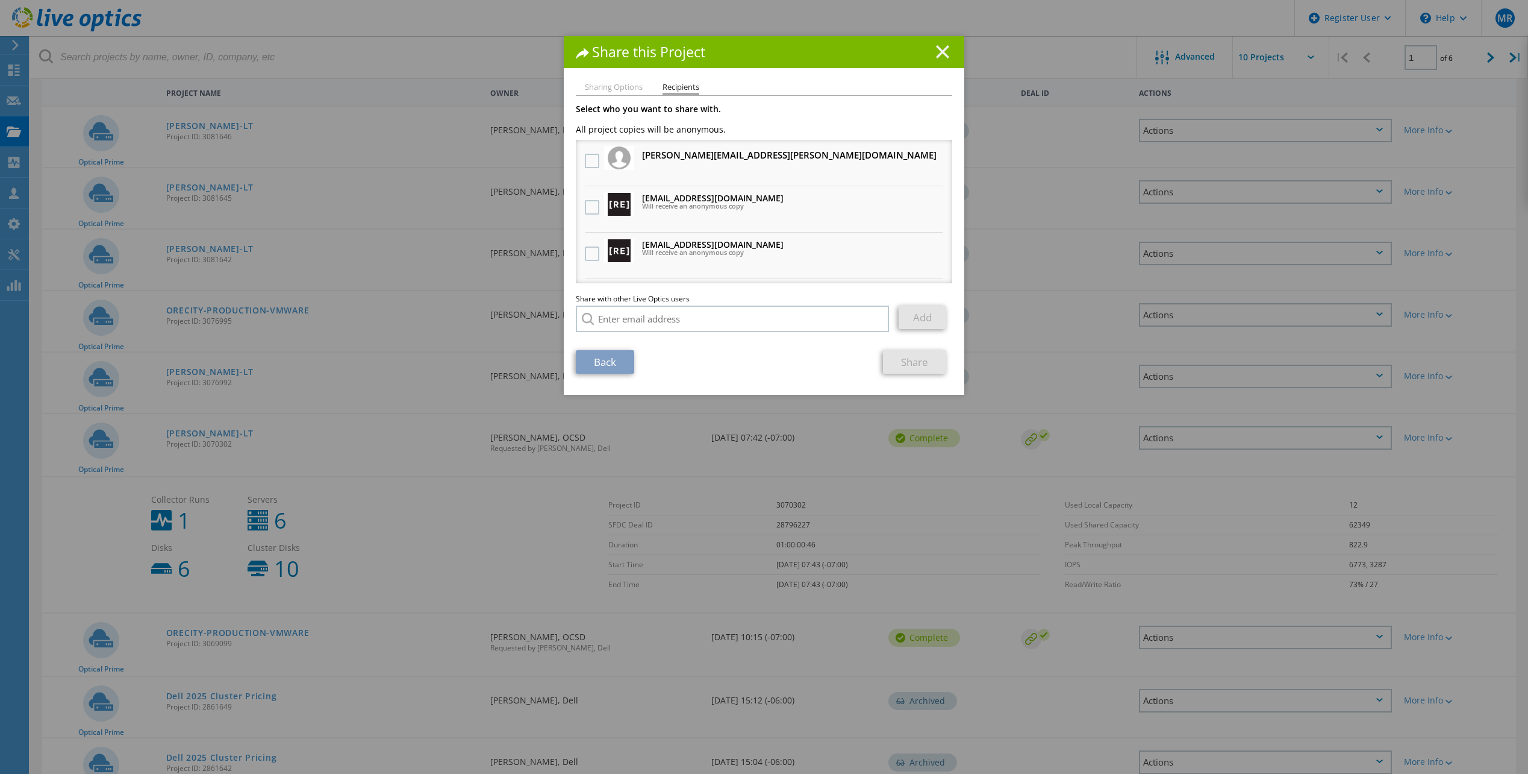
click at [939, 55] on icon at bounding box center [942, 51] width 13 height 13
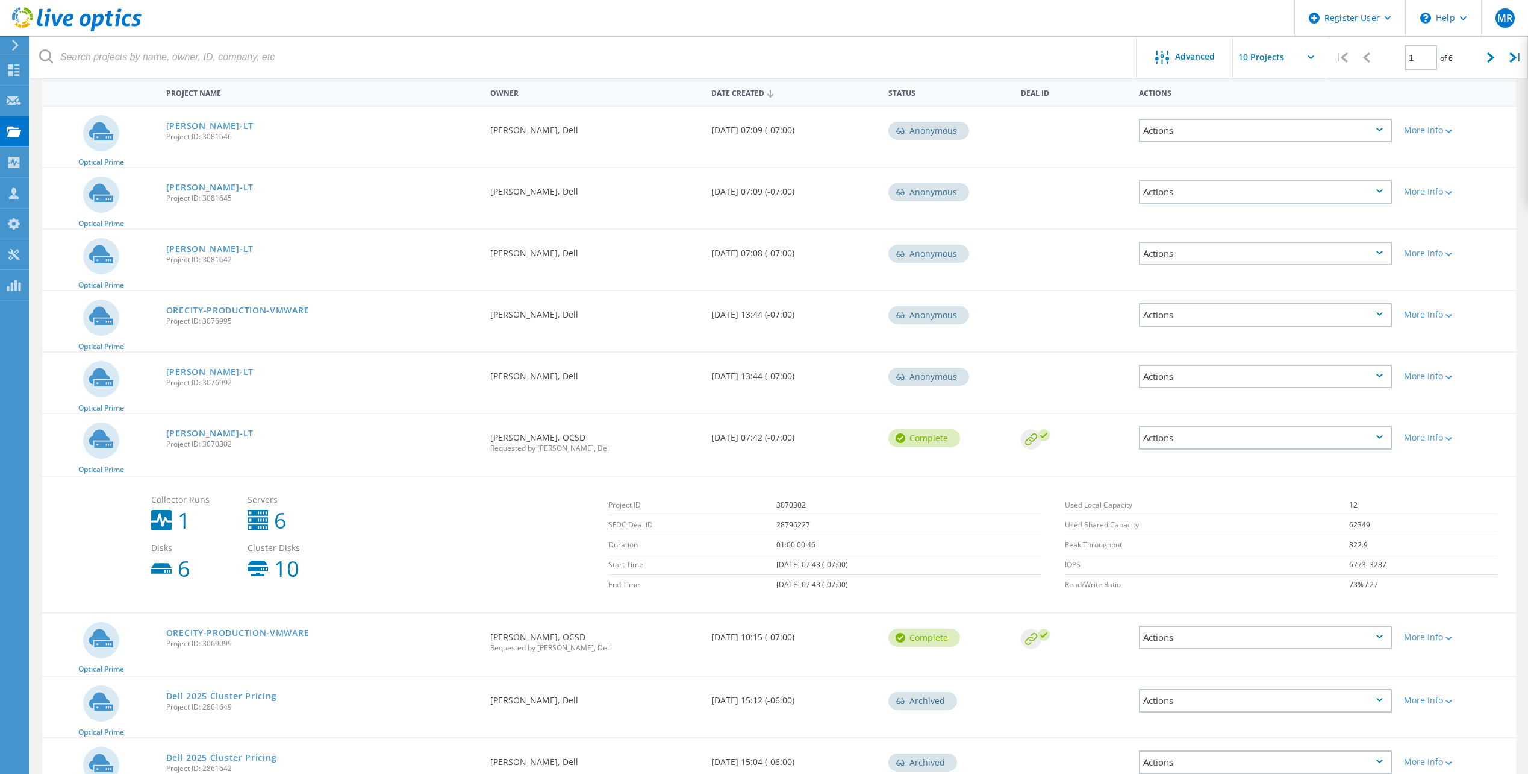
click at [1211, 631] on div "Actions" at bounding box center [1265, 636] width 253 height 23
click at [1210, 638] on div "Share" at bounding box center [1265, 646] width 251 height 19
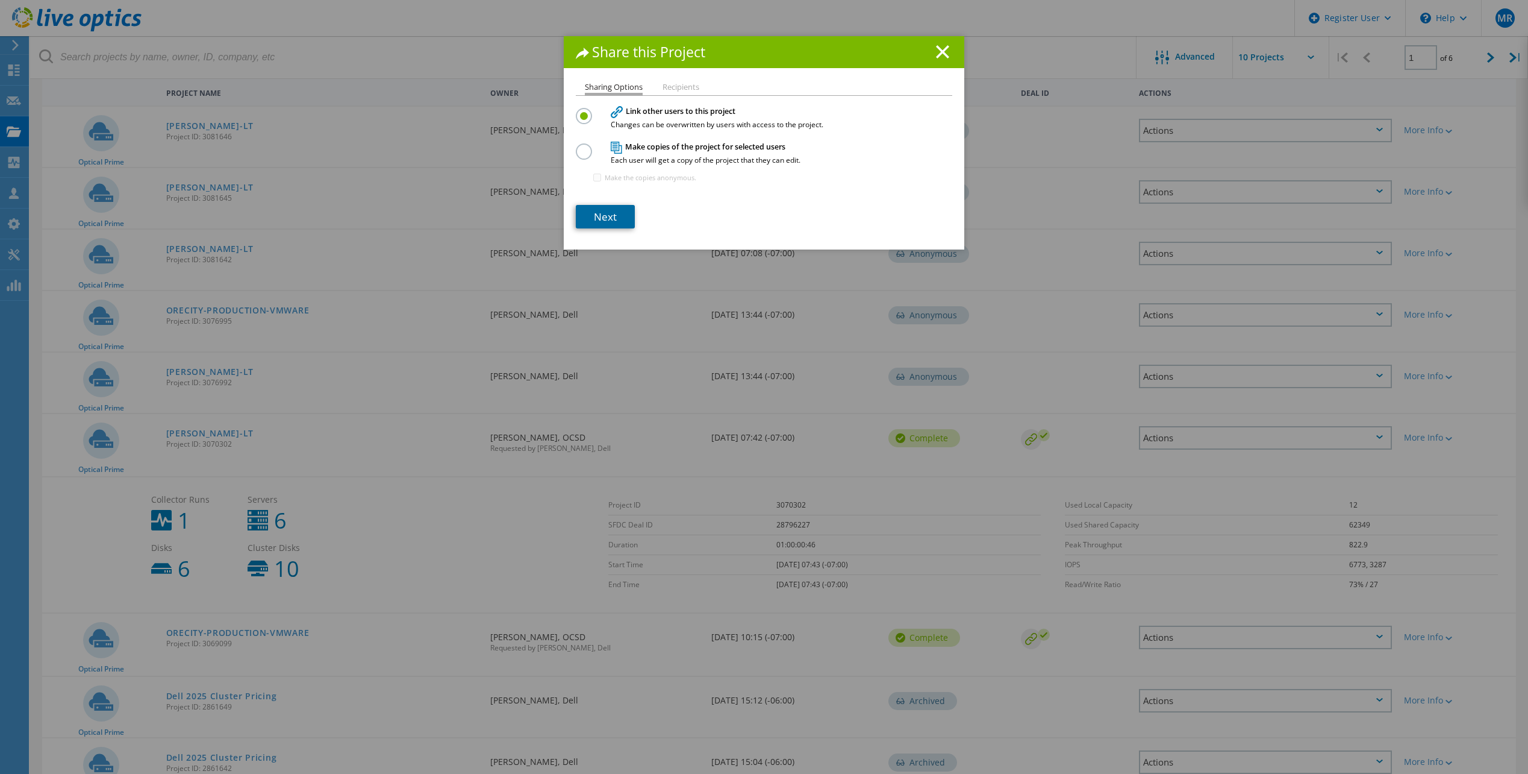
click at [613, 224] on link "Next" at bounding box center [605, 216] width 59 height 23
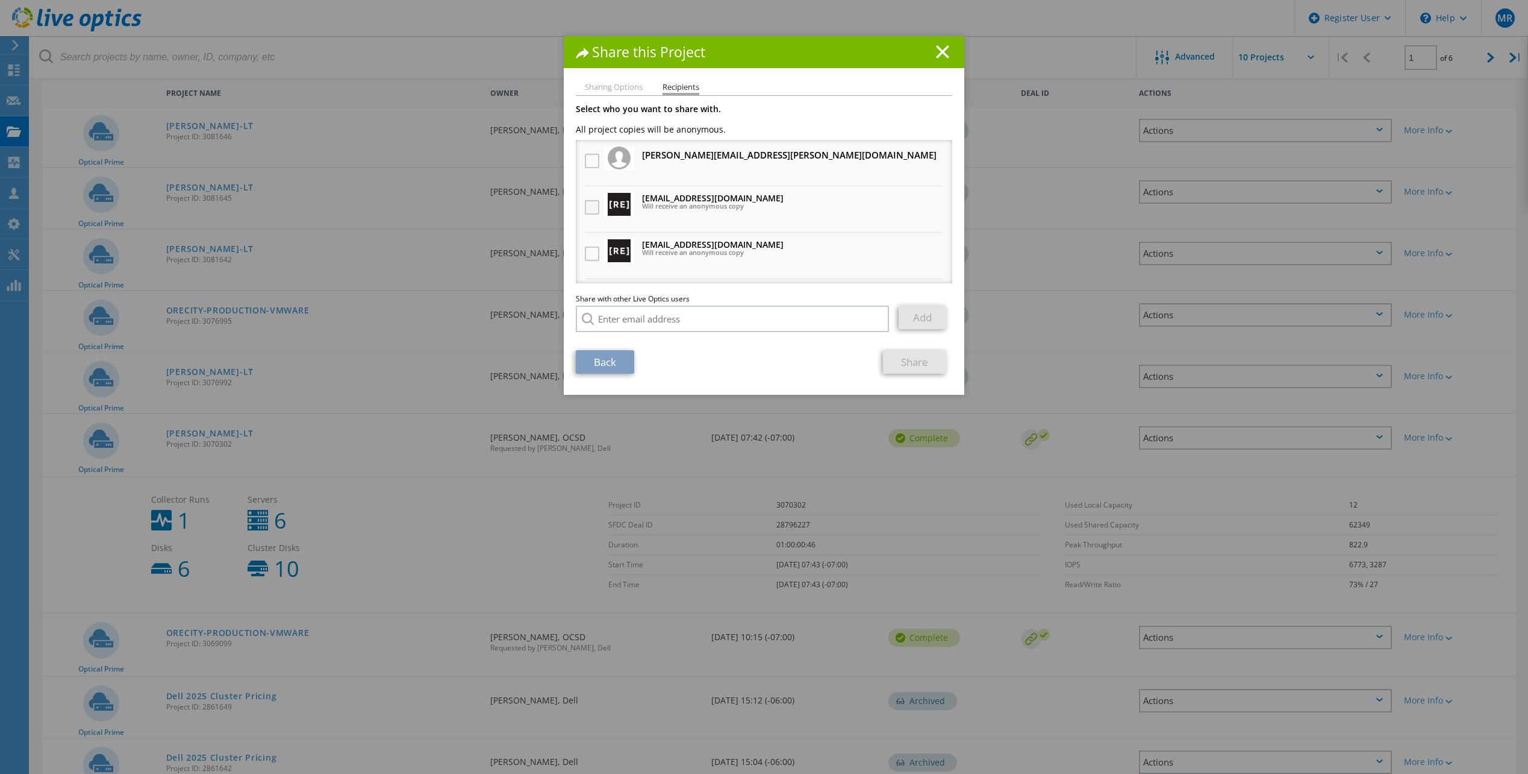
click at [594, 204] on label at bounding box center [593, 207] width 17 height 14
click at [0, 0] on input "checkbox" at bounding box center [0, 0] width 0 height 0
click at [904, 356] on link "Share" at bounding box center [914, 361] width 63 height 23
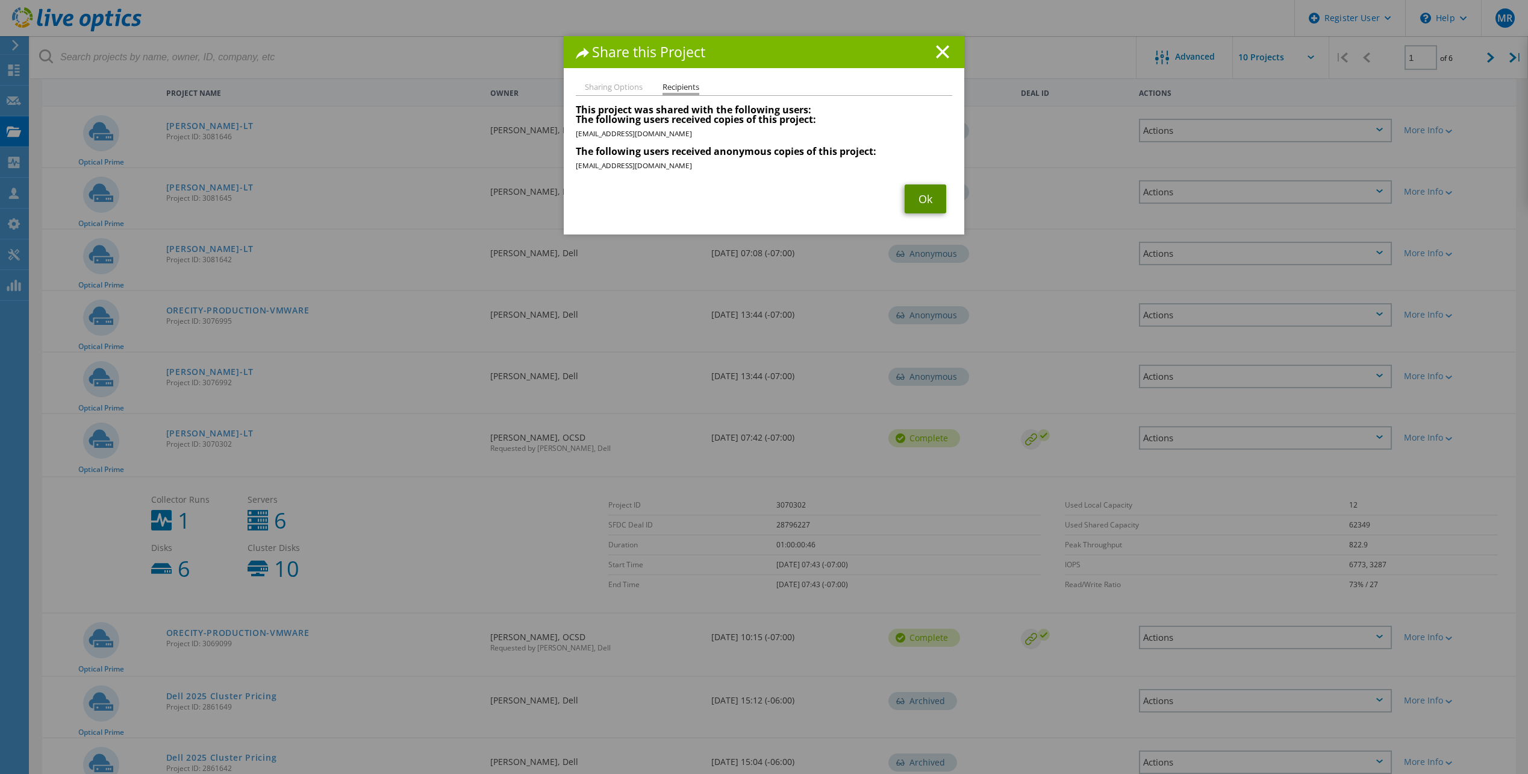
click at [924, 196] on link "Ok" at bounding box center [926, 198] width 42 height 29
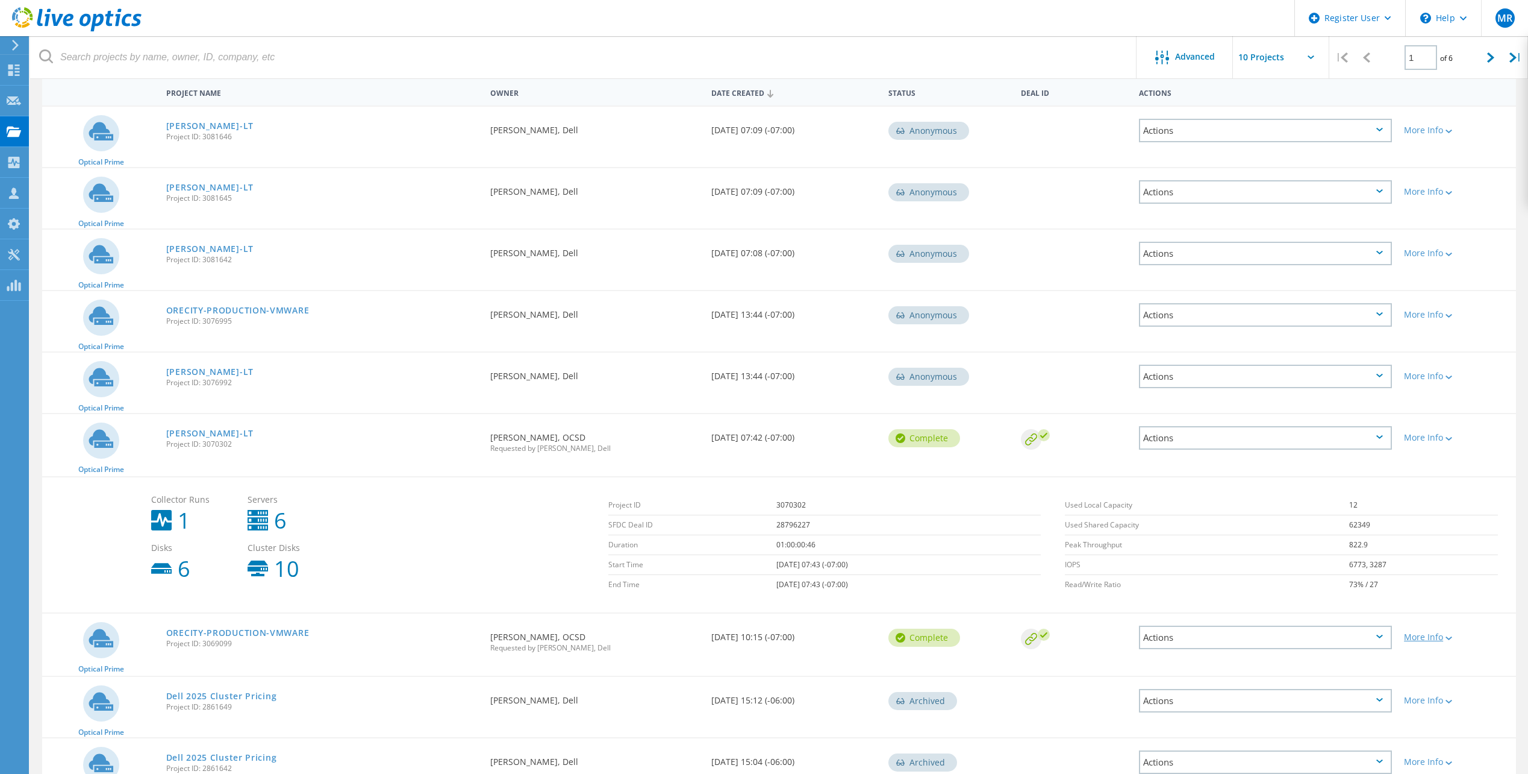
click at [1412, 640] on div "More Info" at bounding box center [1457, 637] width 106 height 8
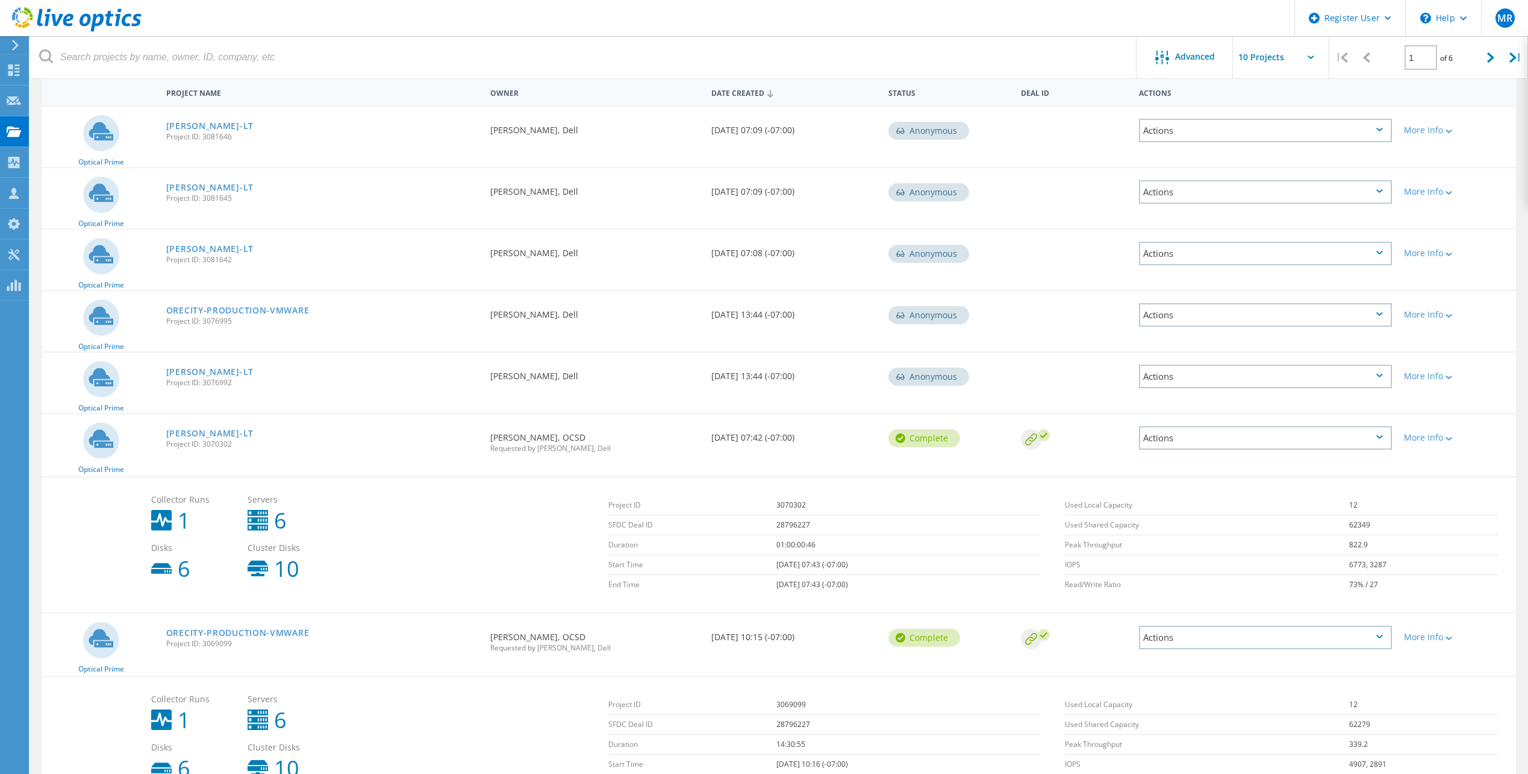
click at [1355, 641] on div "Actions" at bounding box center [1265, 636] width 253 height 23
click at [271, 633] on link "ORECITY-PRODUCTION-VMWARE" at bounding box center [237, 632] width 143 height 8
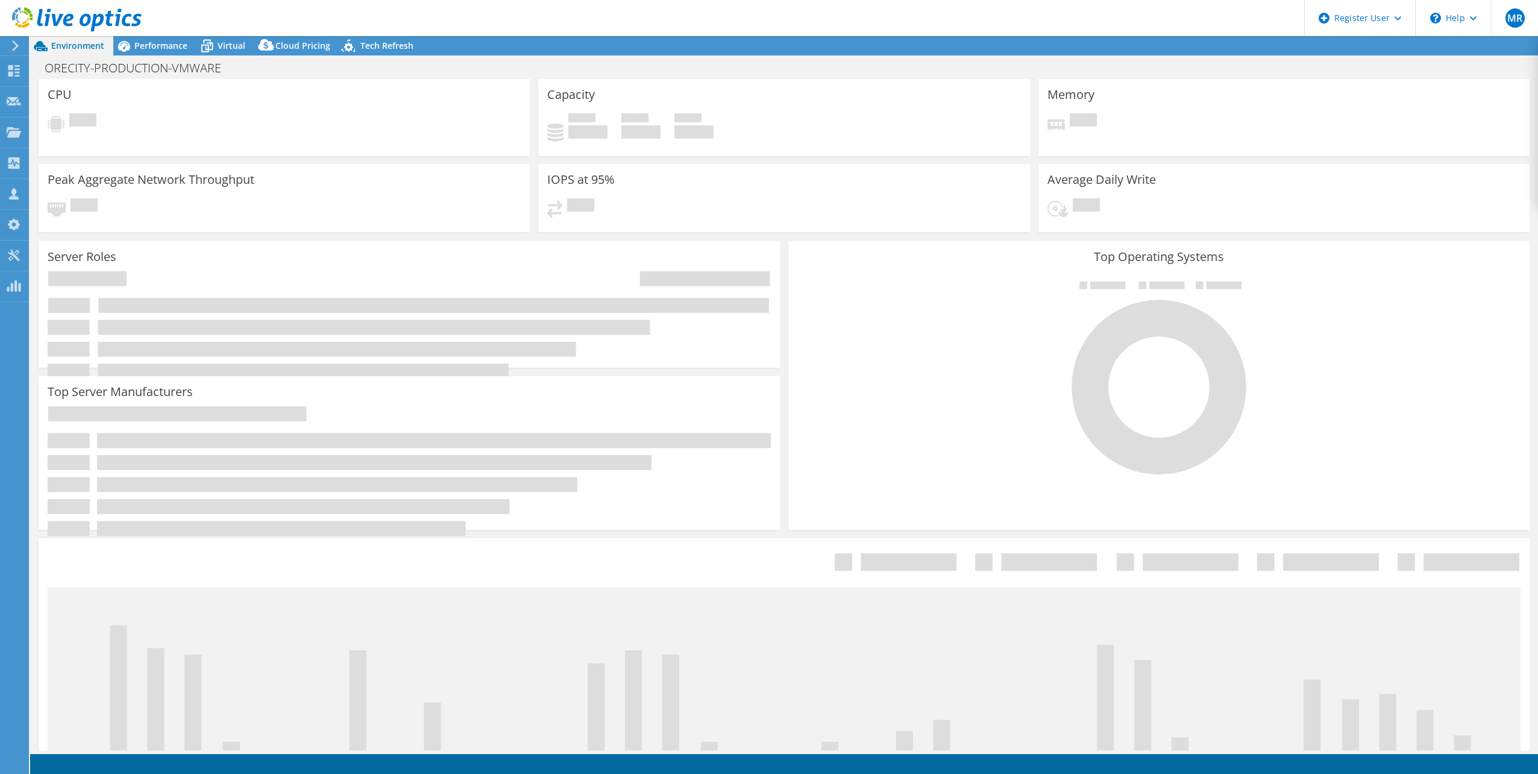
select select "USD"
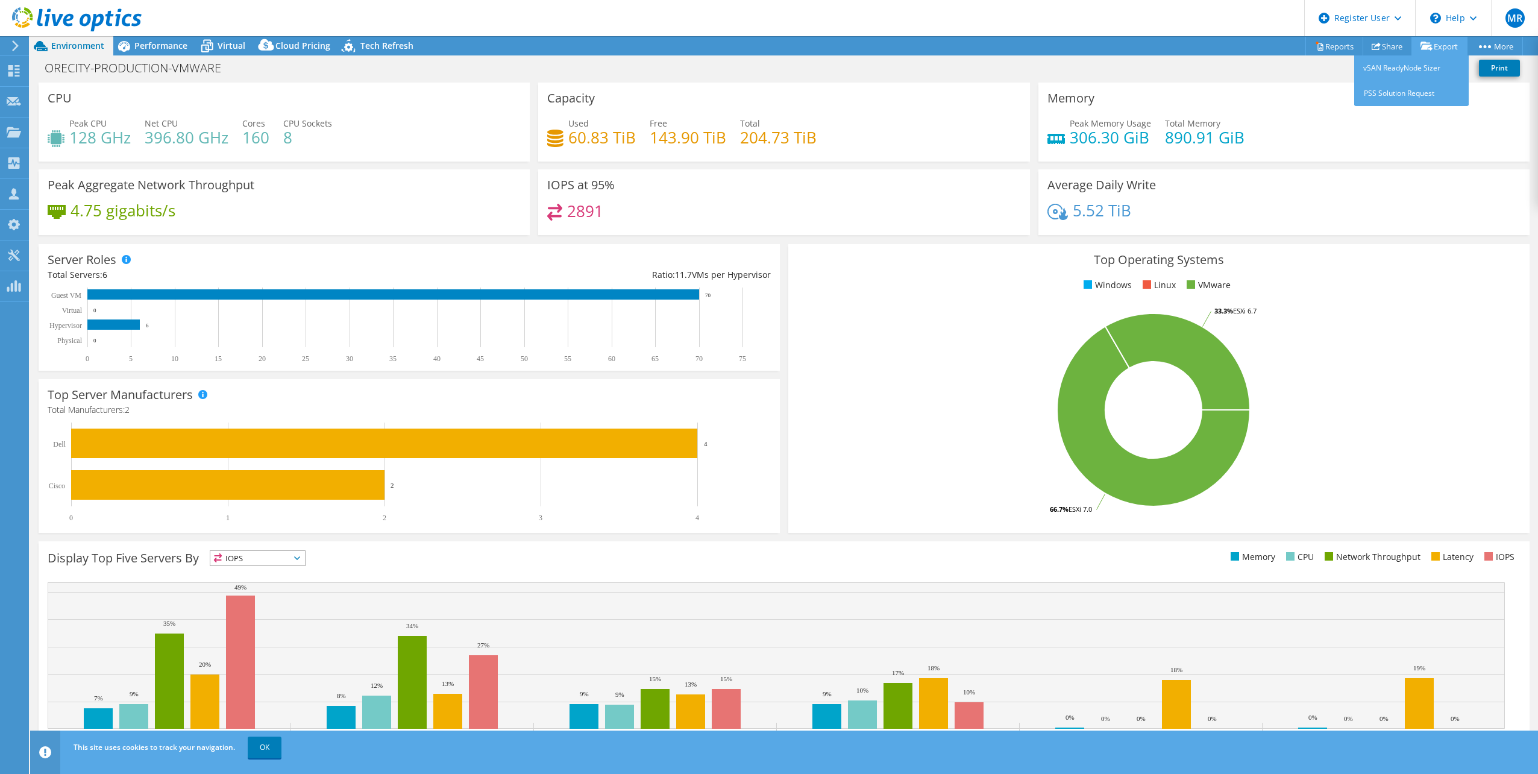
click at [1439, 46] on link "Export" at bounding box center [1439, 46] width 56 height 19
click at [1383, 47] on link "Share" at bounding box center [1386, 46] width 49 height 19
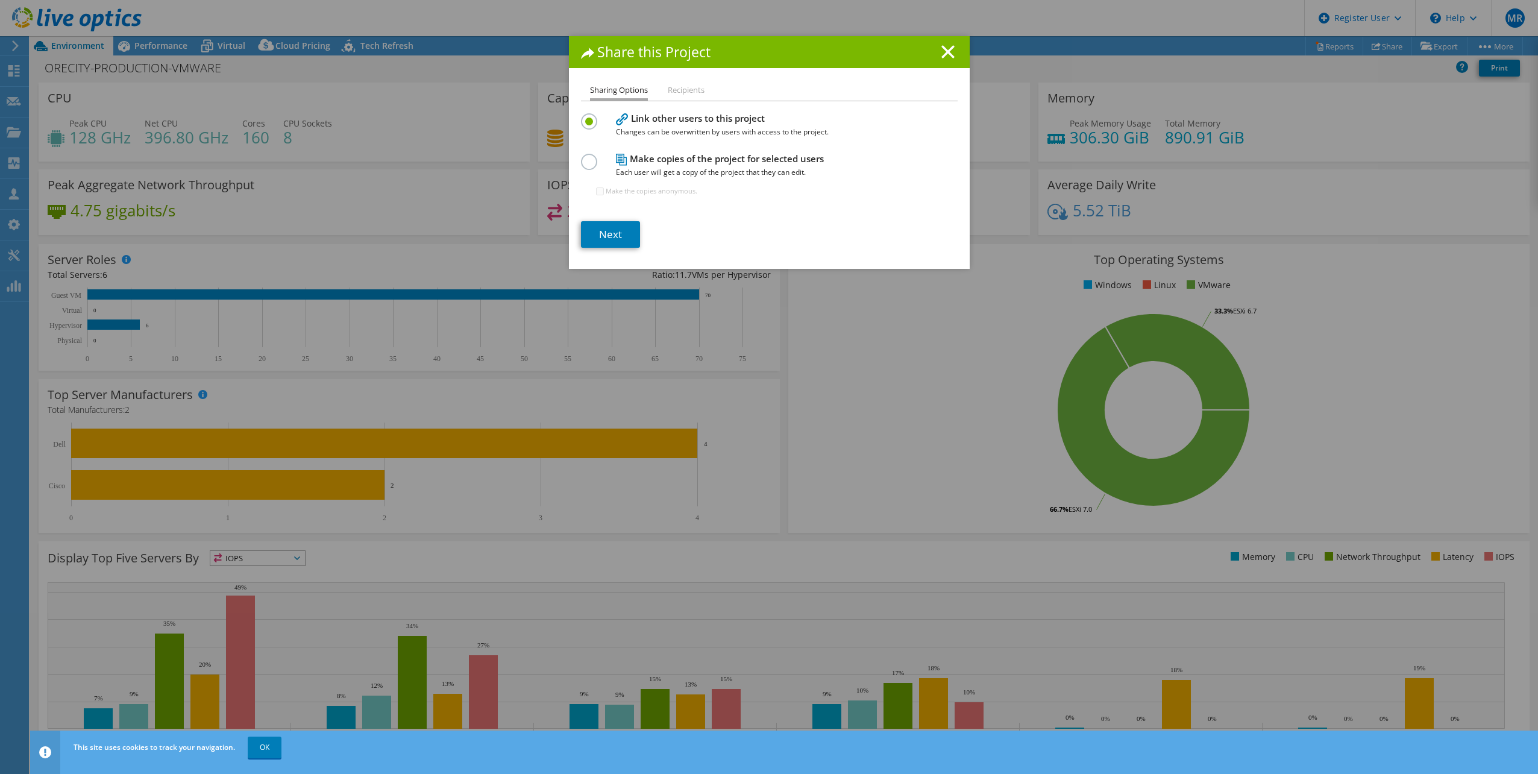
click at [581, 157] on label at bounding box center [591, 155] width 21 height 3
click at [0, 0] on input "radio" at bounding box center [0, 0] width 0 height 0
click at [609, 236] on link "Next" at bounding box center [610, 234] width 59 height 27
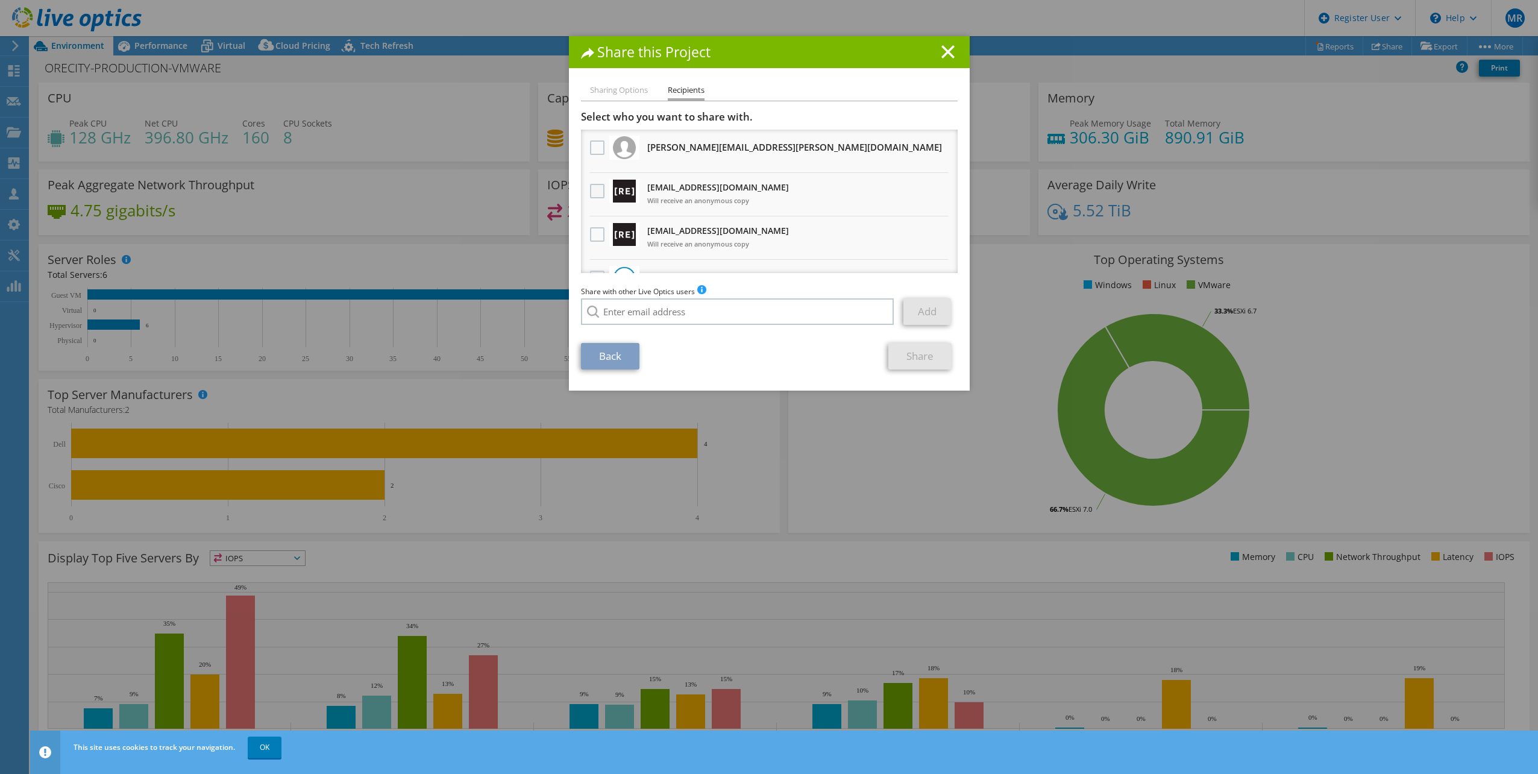
click at [595, 190] on label at bounding box center [598, 191] width 17 height 14
click at [0, 0] on input "checkbox" at bounding box center [0, 0] width 0 height 0
click at [911, 362] on link "Share" at bounding box center [919, 356] width 63 height 27
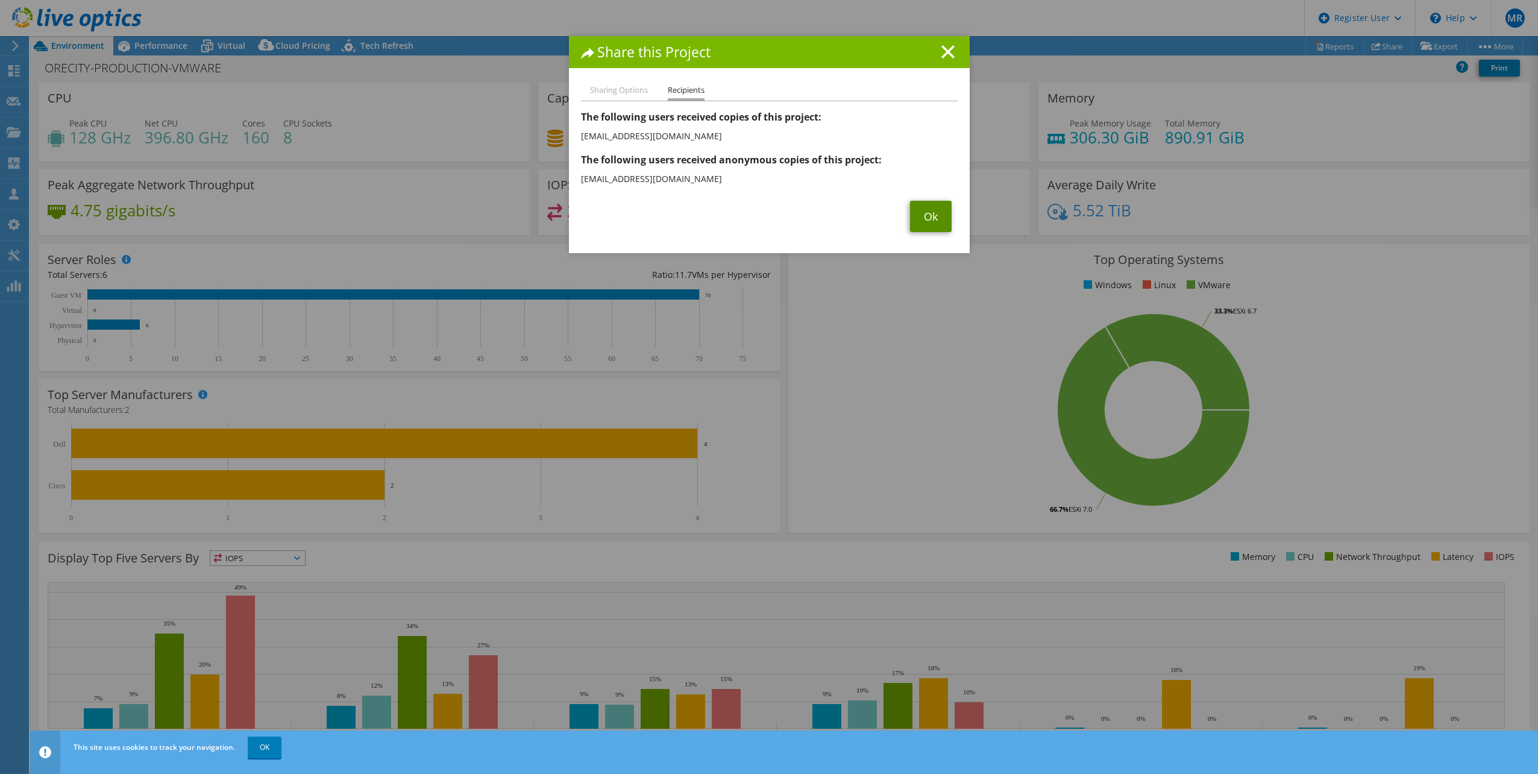
click at [934, 213] on link "Ok" at bounding box center [931, 216] width 42 height 31
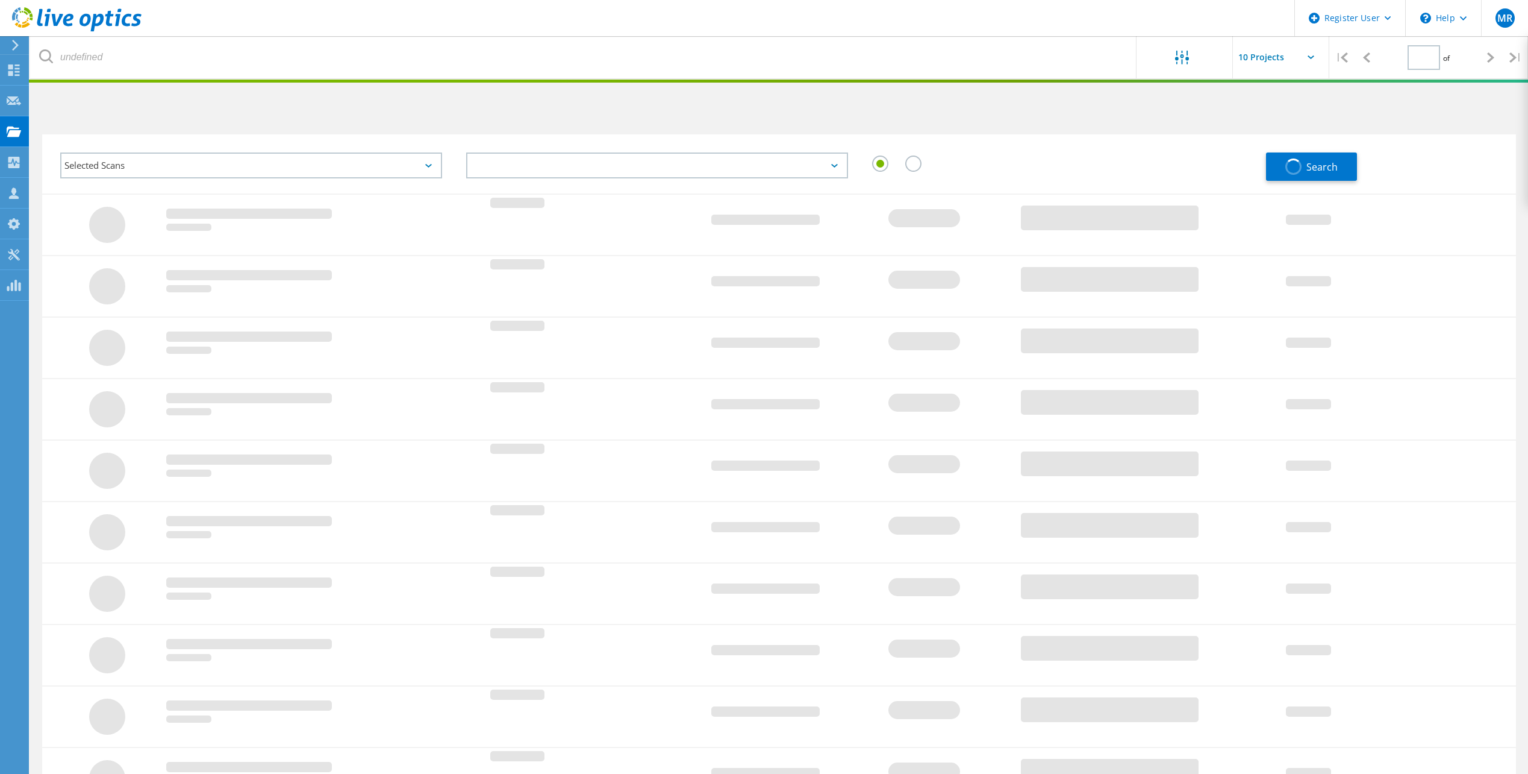
type input "1"
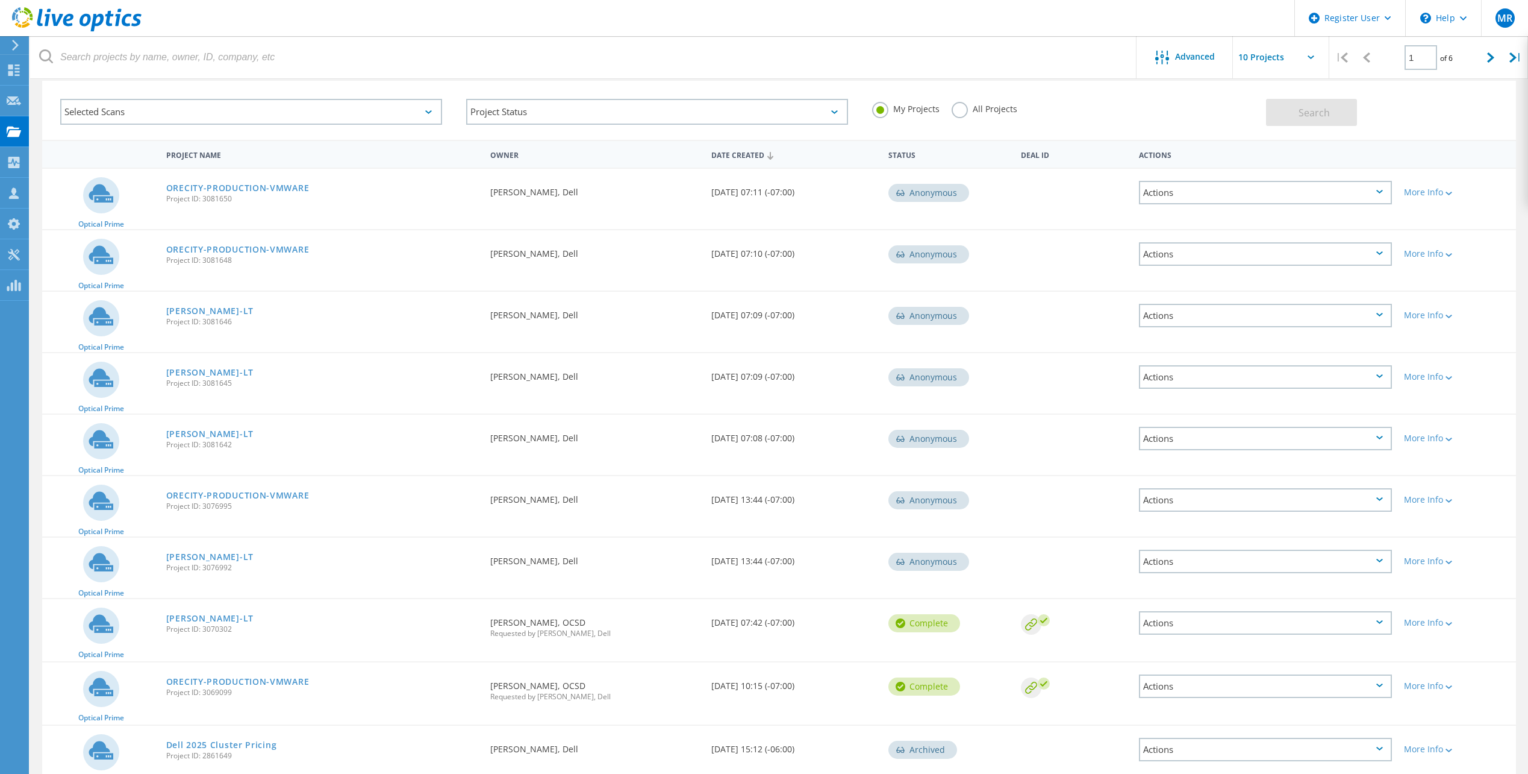
scroll to position [114, 0]
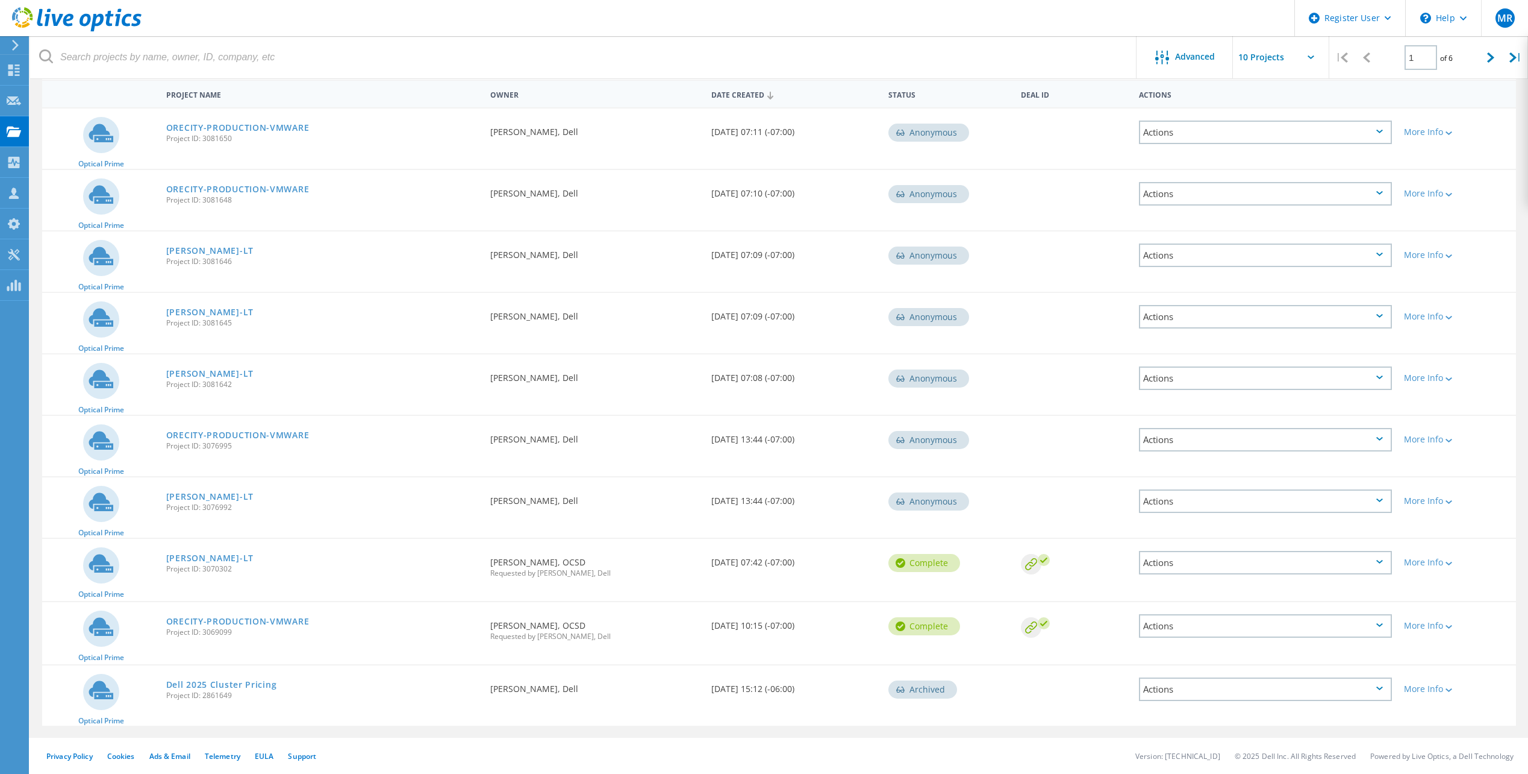
click at [1284, 130] on div "Actions" at bounding box center [1265, 131] width 253 height 23
click at [1291, 135] on div "Share" at bounding box center [1265, 142] width 251 height 19
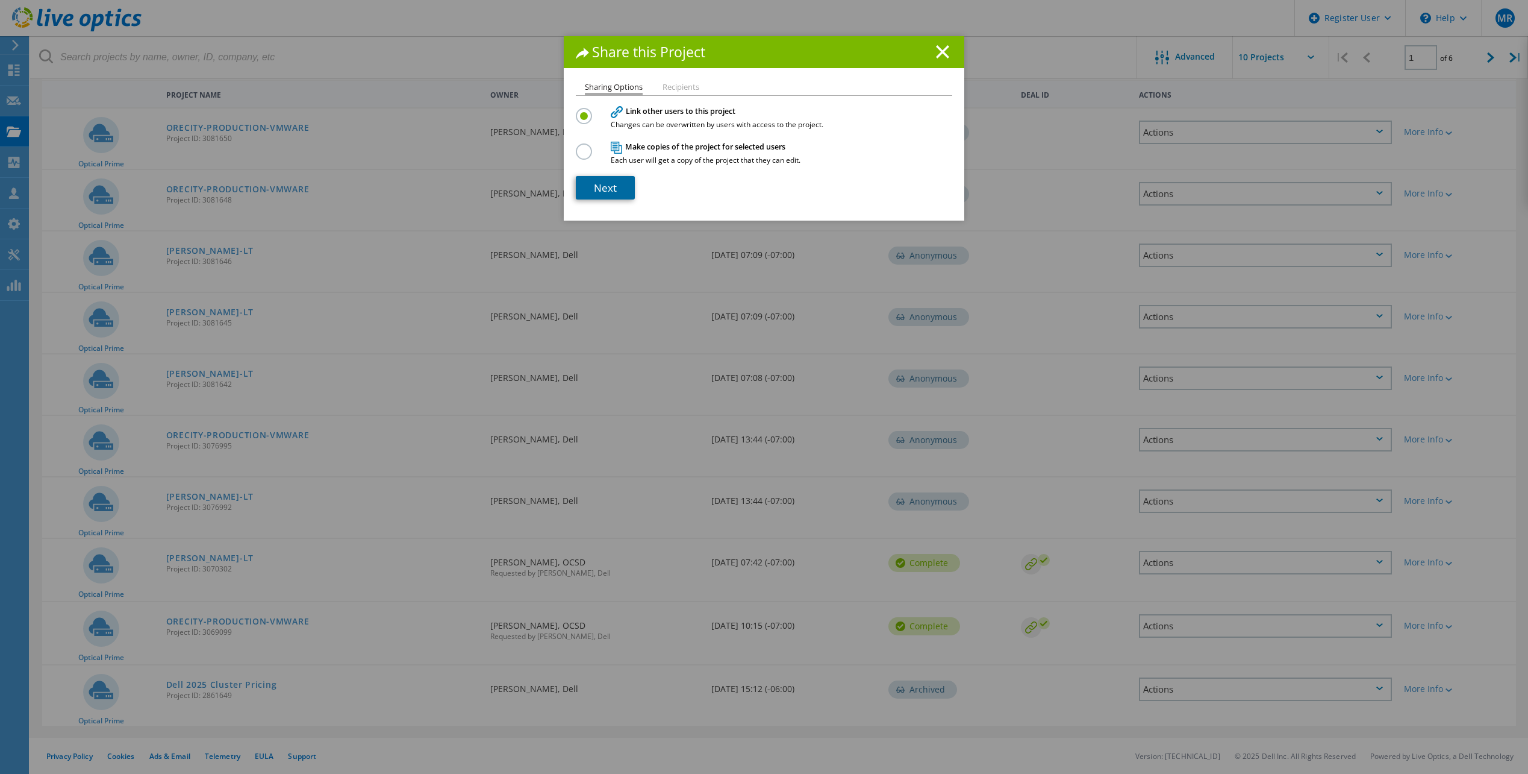
click at [622, 187] on link "Next" at bounding box center [605, 187] width 59 height 23
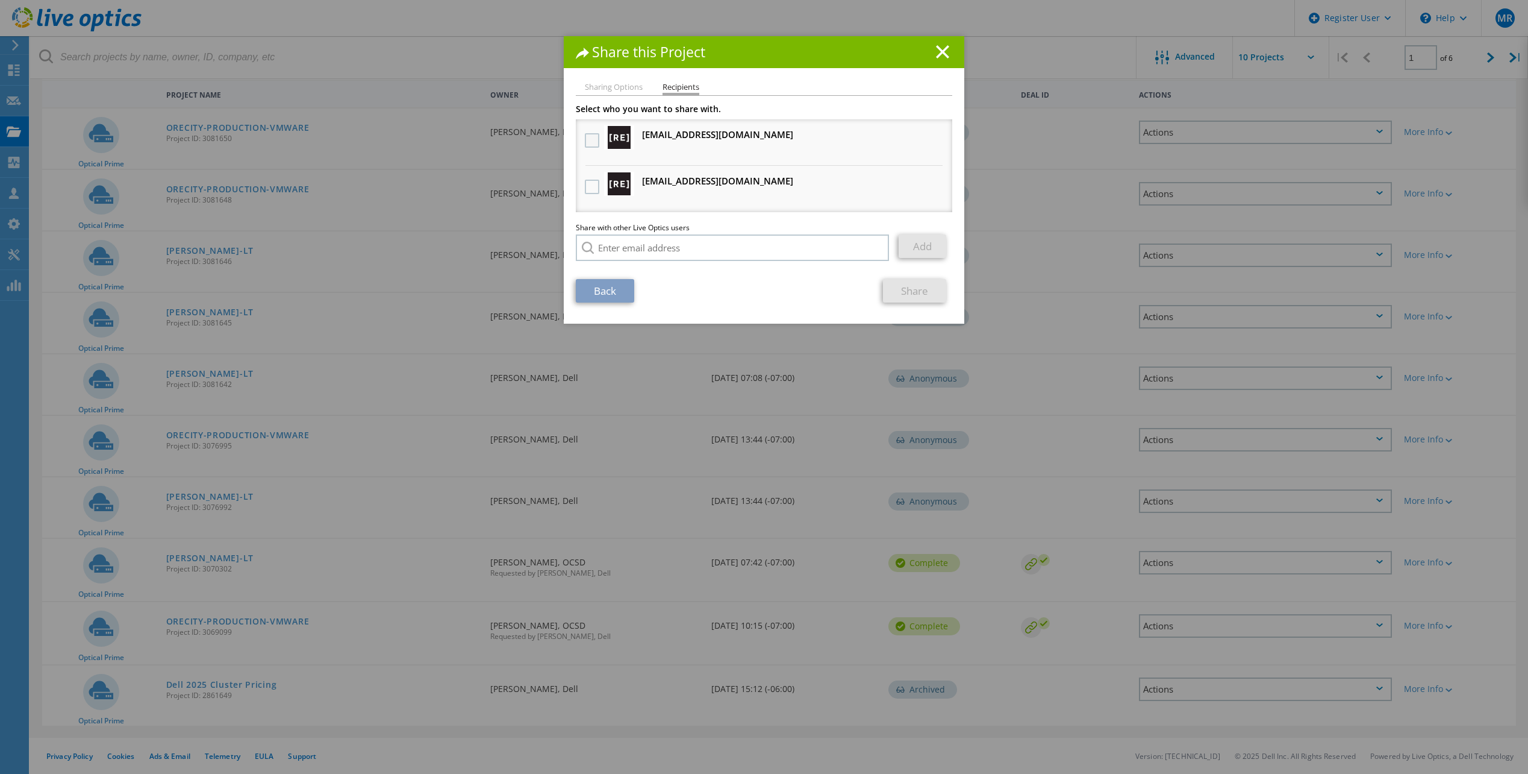
click at [590, 141] on label at bounding box center [593, 140] width 17 height 14
click at [0, 0] on input "checkbox" at bounding box center [0, 0] width 0 height 0
click at [590, 186] on label at bounding box center [593, 187] width 17 height 14
click at [0, 0] on input "checkbox" at bounding box center [0, 0] width 0 height 0
click at [927, 298] on link "Share" at bounding box center [914, 290] width 63 height 23
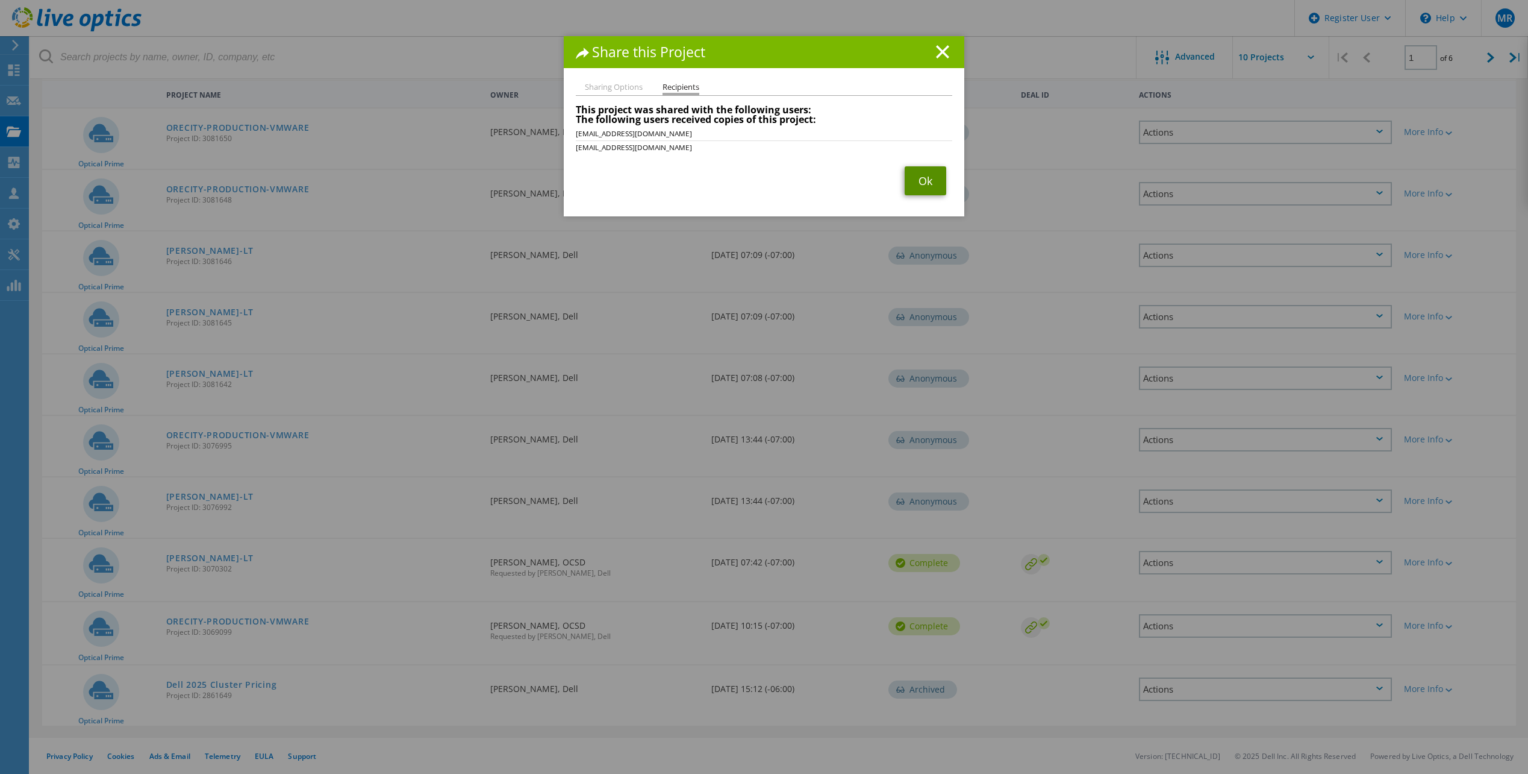
click at [909, 179] on link "Ok" at bounding box center [926, 180] width 42 height 29
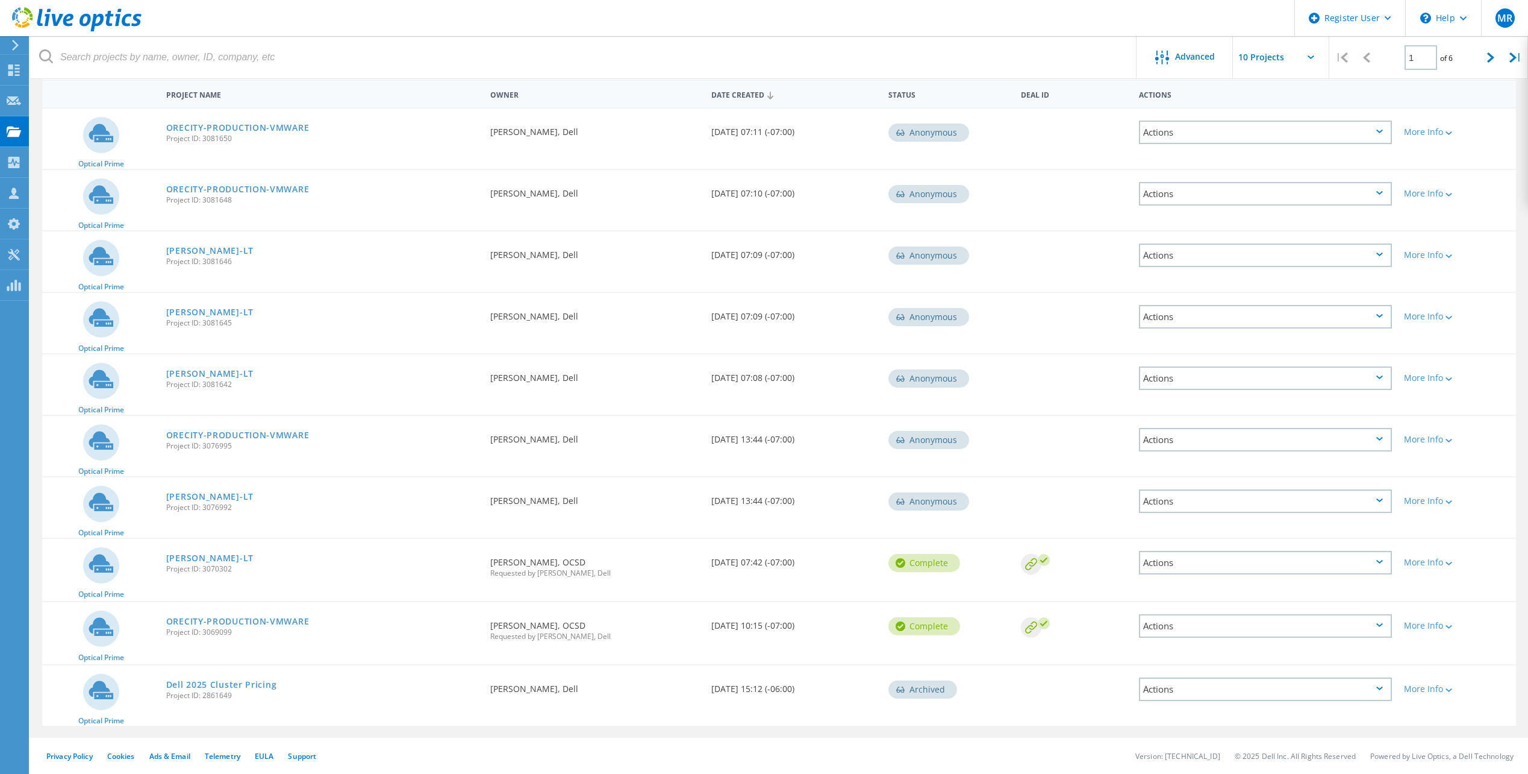
click at [1352, 190] on div "Actions" at bounding box center [1265, 193] width 253 height 23
click at [1299, 206] on div "Share" at bounding box center [1265, 203] width 251 height 19
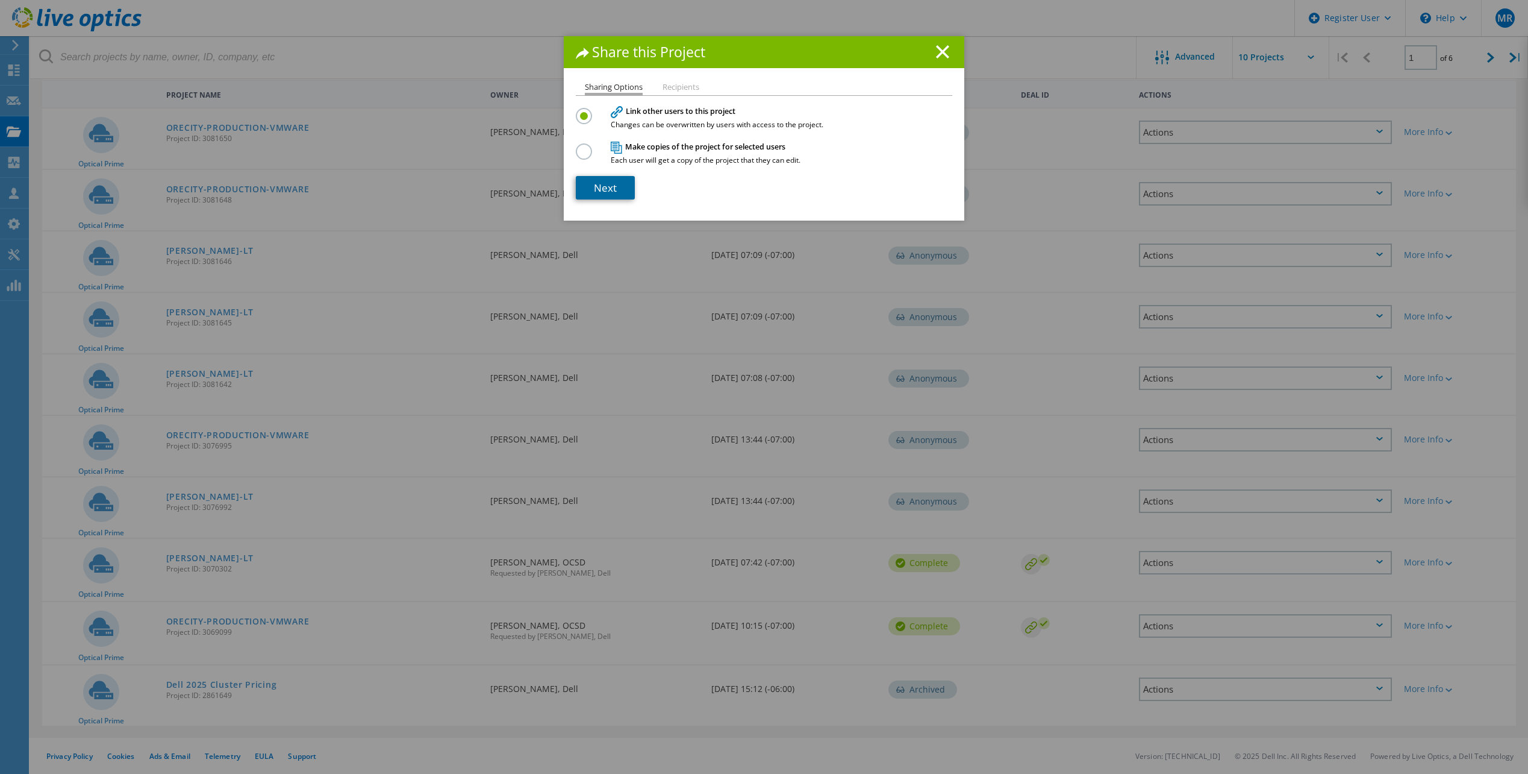
click at [621, 192] on link "Next" at bounding box center [605, 187] width 59 height 23
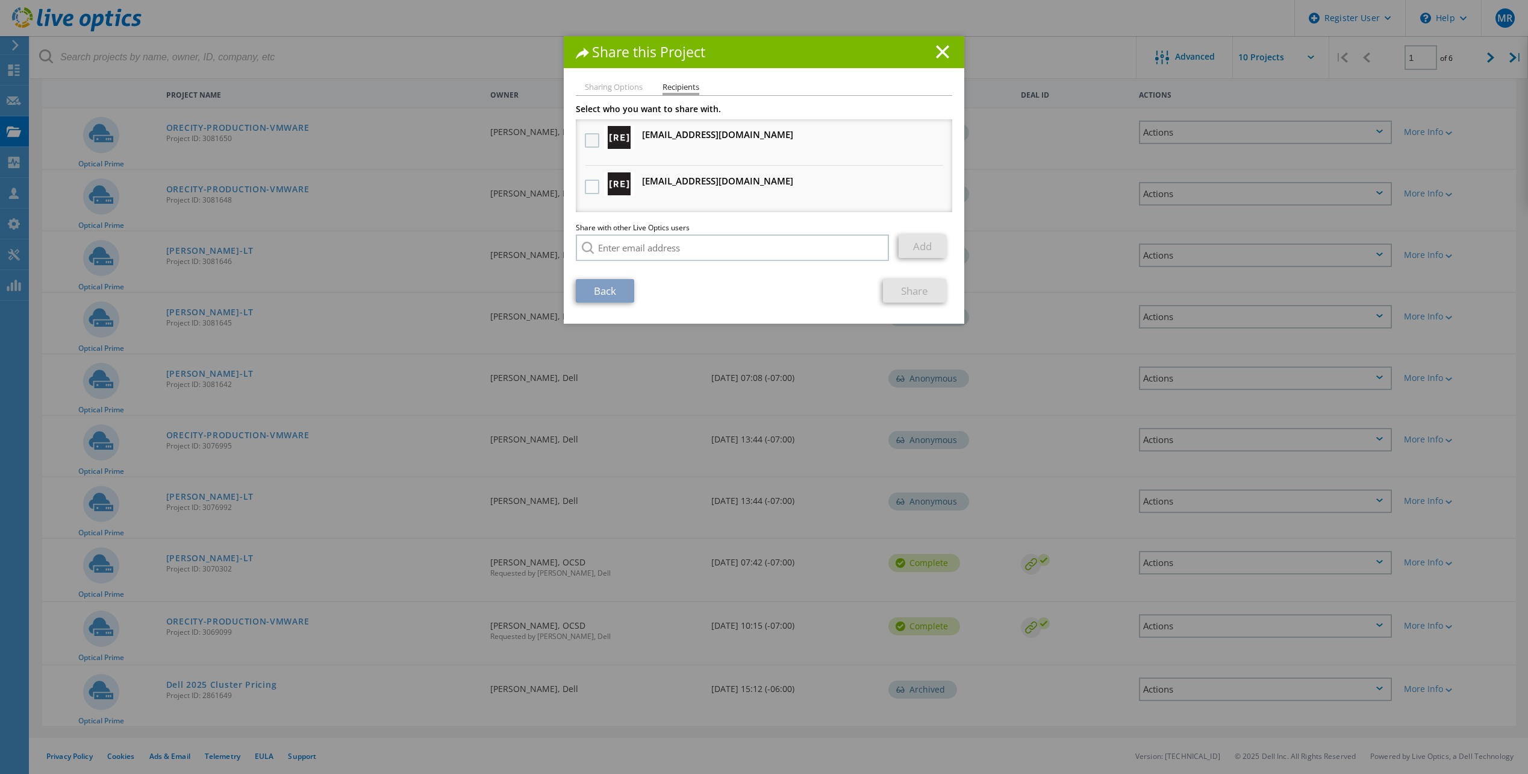
click at [591, 139] on label at bounding box center [593, 140] width 17 height 14
click at [0, 0] on input "checkbox" at bounding box center [0, 0] width 0 height 0
click at [586, 180] on label at bounding box center [593, 187] width 17 height 14
click at [0, 0] on input "checkbox" at bounding box center [0, 0] width 0 height 0
click at [918, 293] on link "Share" at bounding box center [914, 290] width 63 height 23
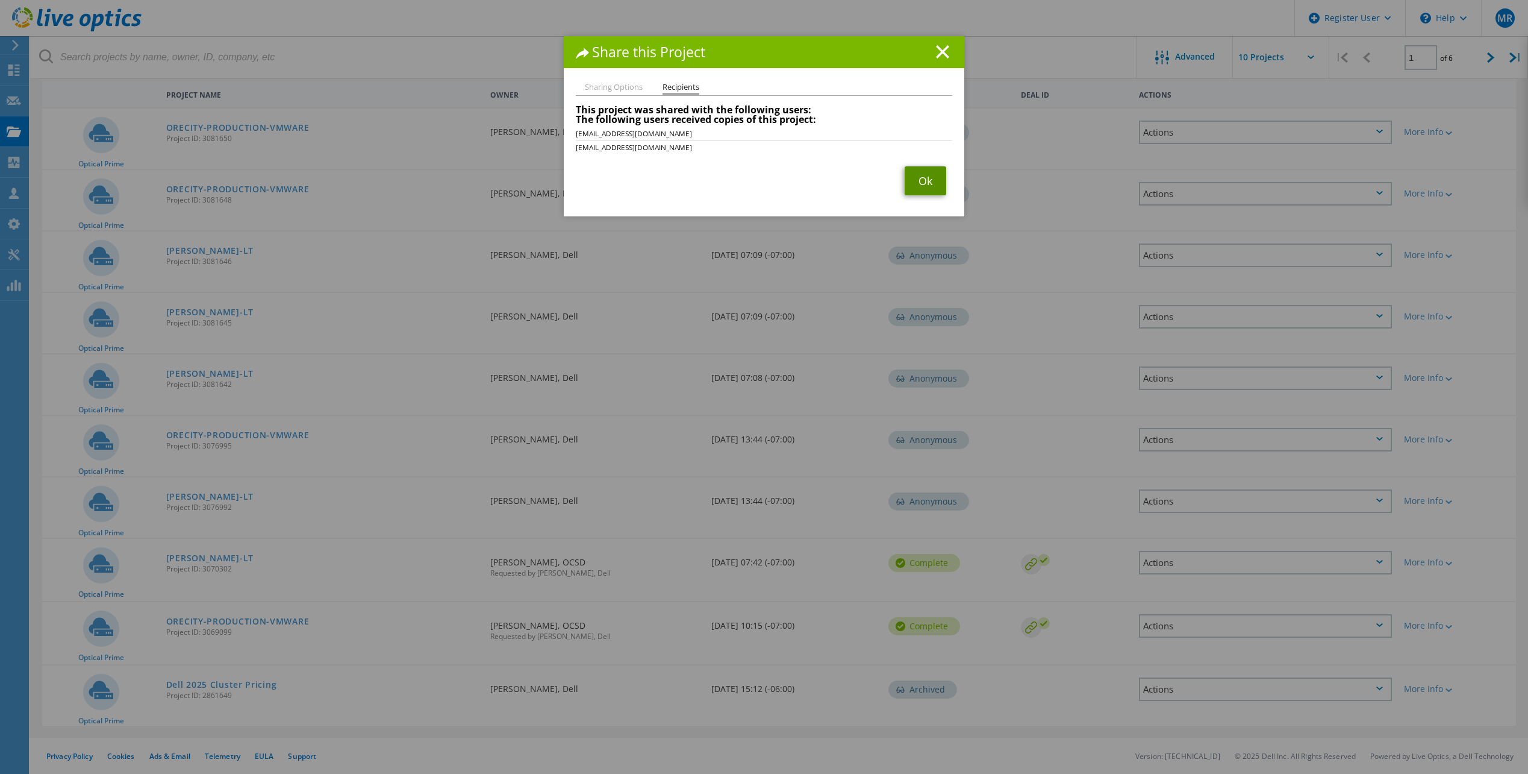
click at [916, 181] on link "Ok" at bounding box center [926, 180] width 42 height 29
